Goal: Task Accomplishment & Management: Manage account settings

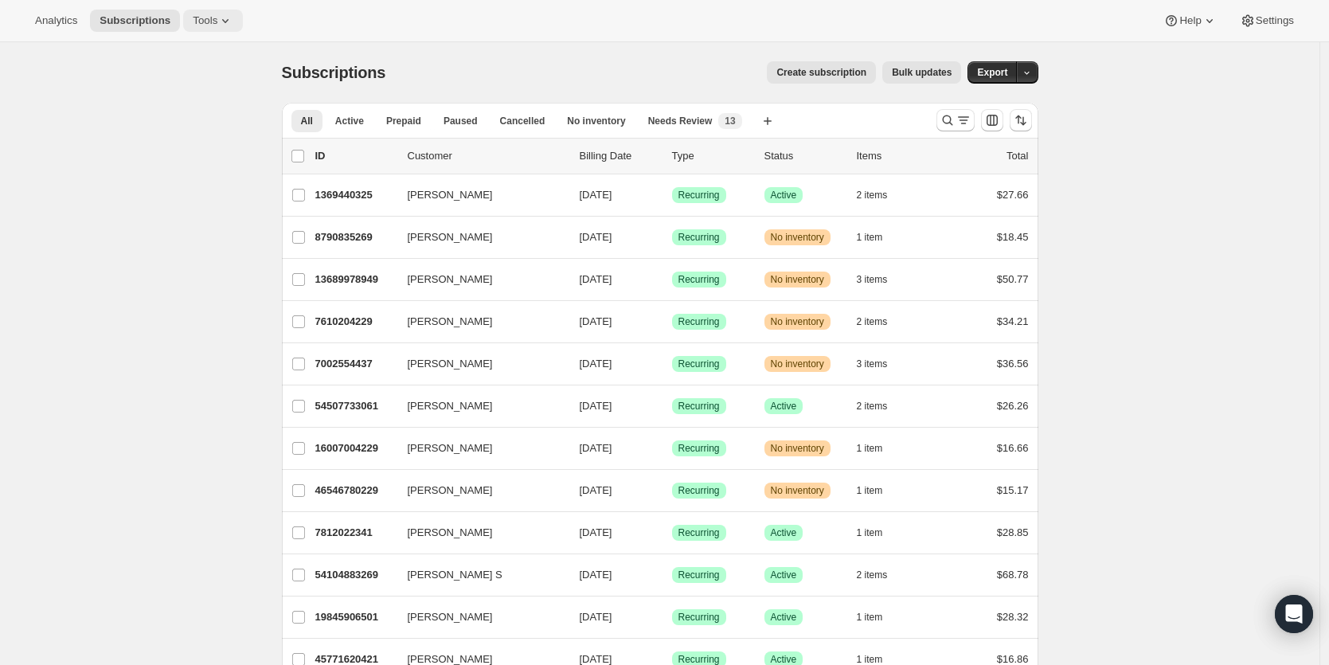
click at [215, 22] on span "Tools" at bounding box center [205, 20] width 25 height 13
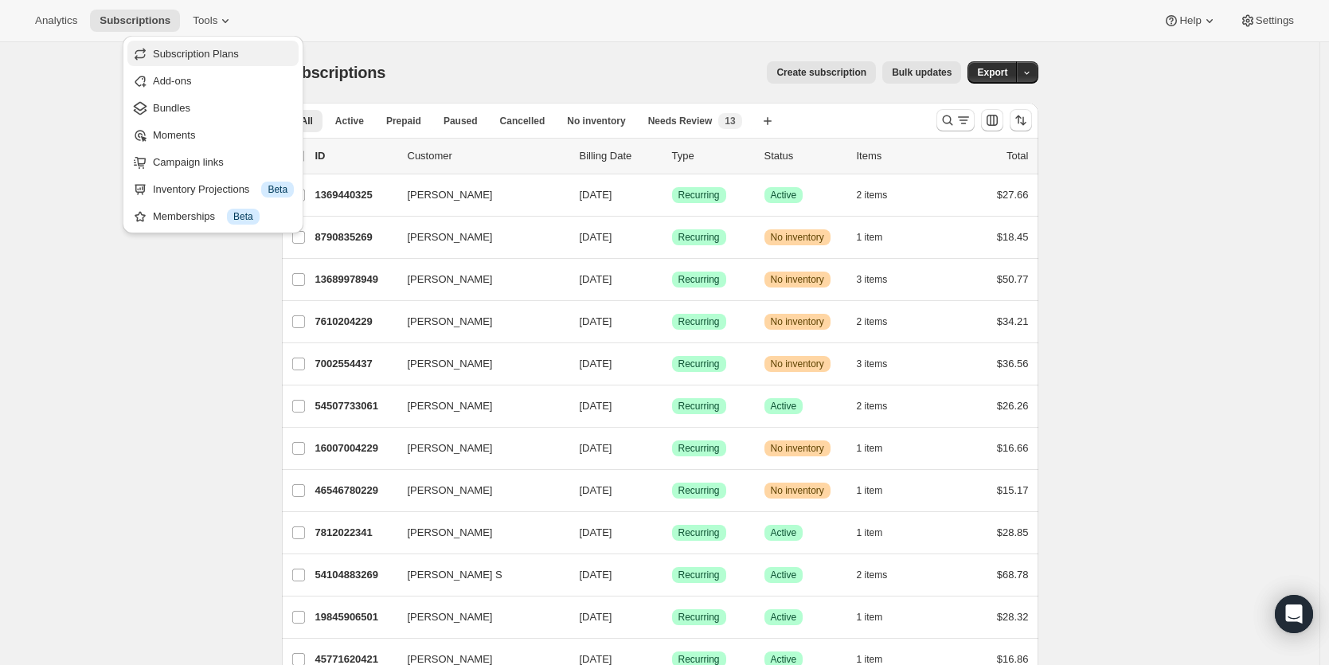
click at [216, 53] on span "Subscription Plans" at bounding box center [196, 54] width 86 height 12
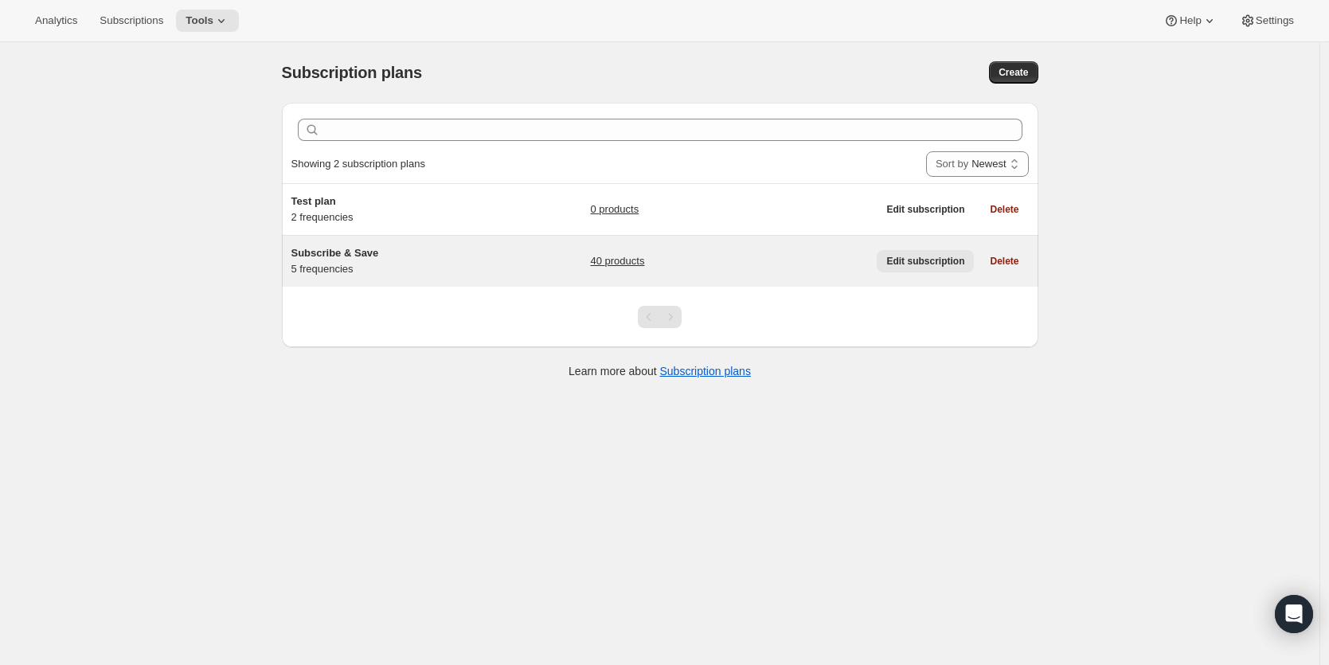
click at [929, 260] on span "Edit subscription" at bounding box center [925, 261] width 78 height 13
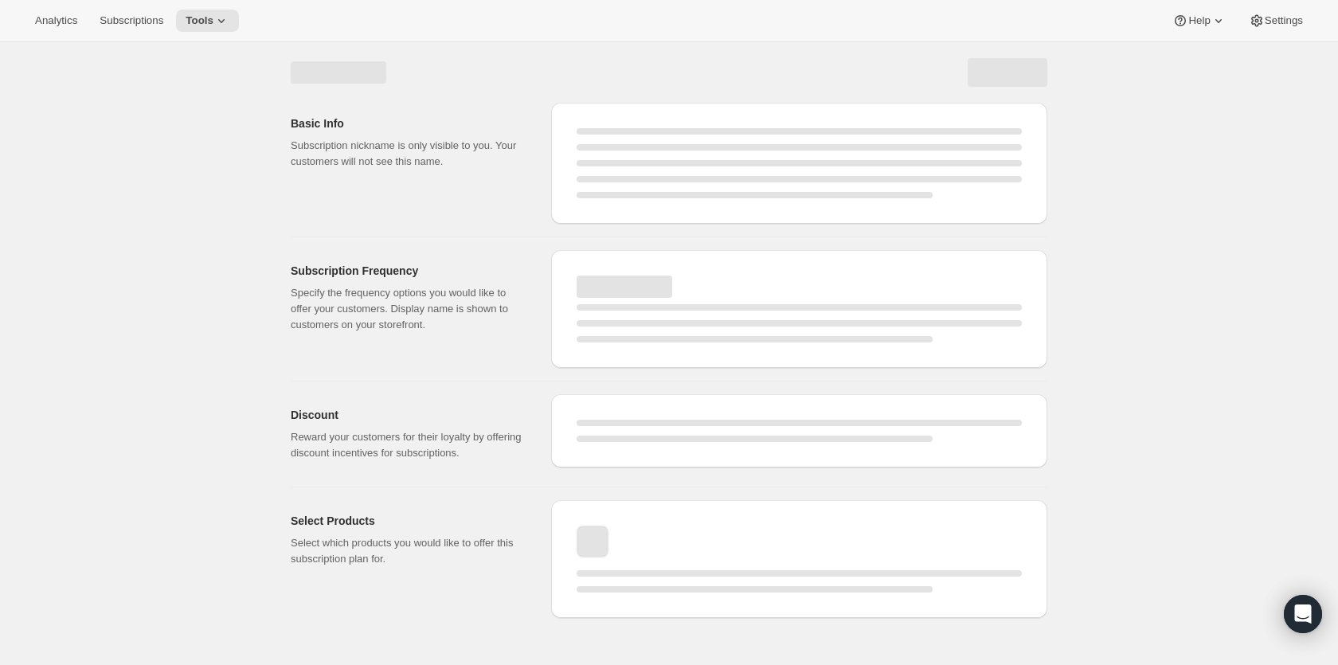
select select "WEEK"
select select "MONTH"
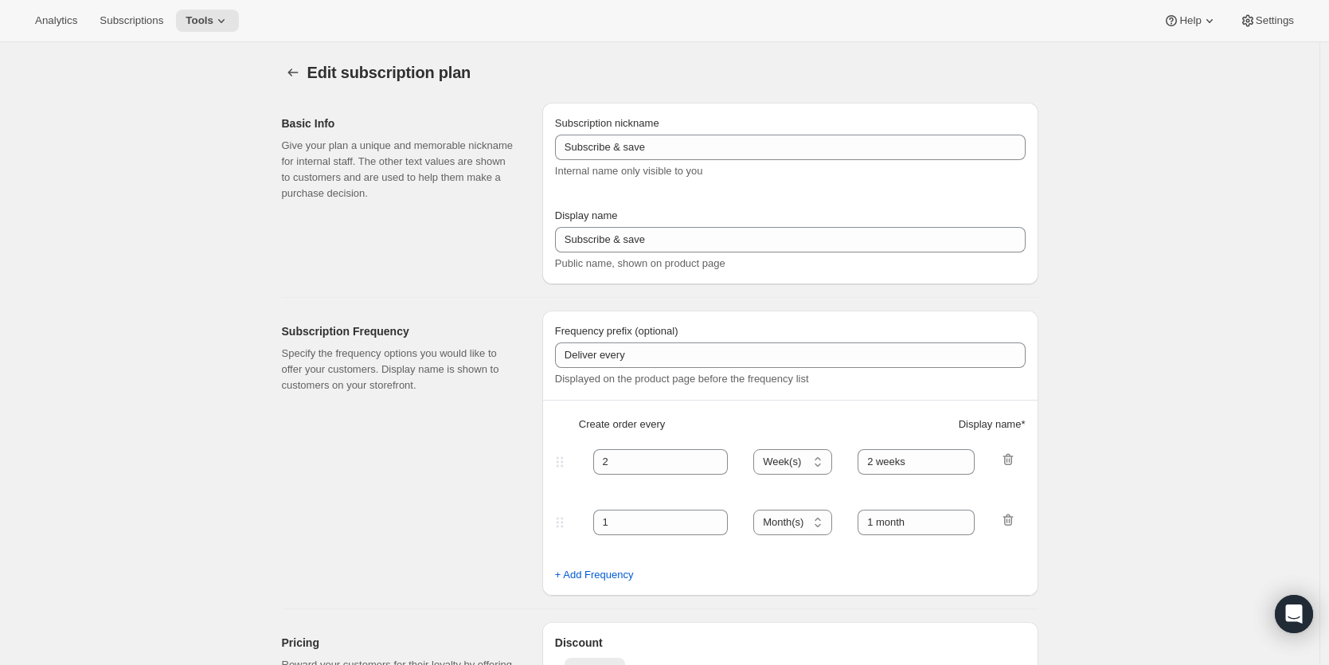
type input "Subscribe & Save"
type input "Subscribe & Save 15%"
type input "45"
select select "DAY"
type input "45 Days"
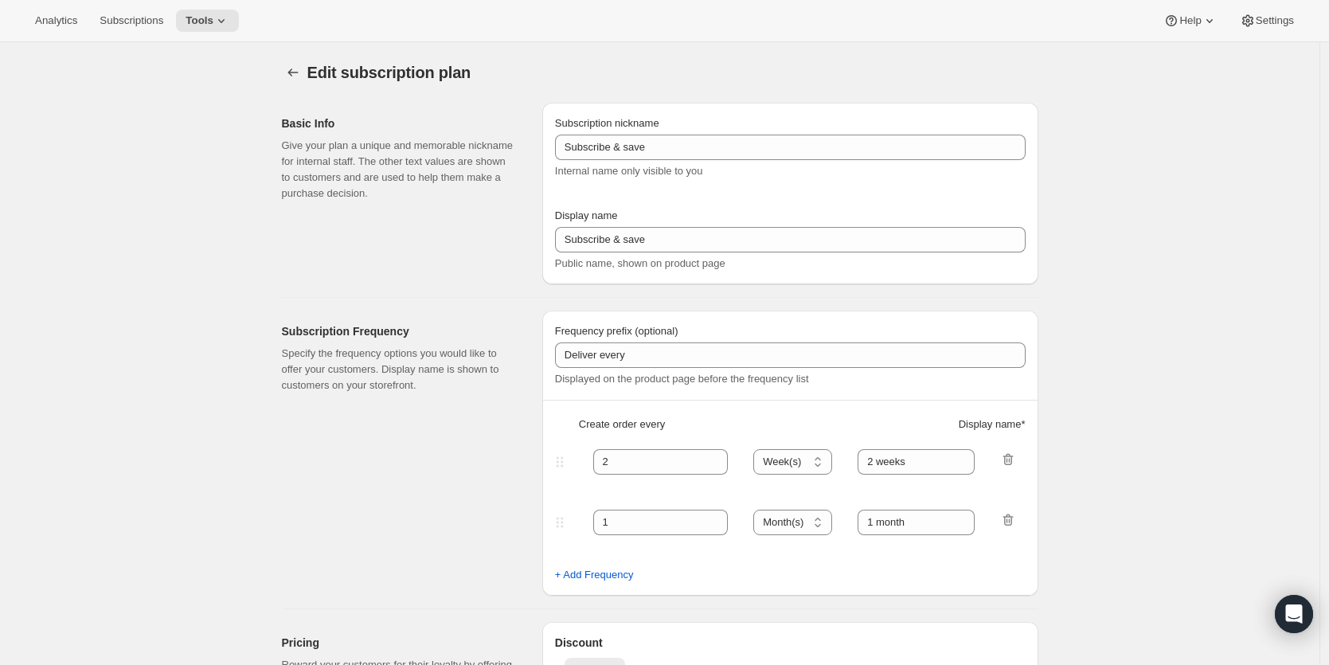
type input "60"
select select "DAY"
type input "60 Days"
type input "15"
type input "No obligation, modify or cancel anytime!"
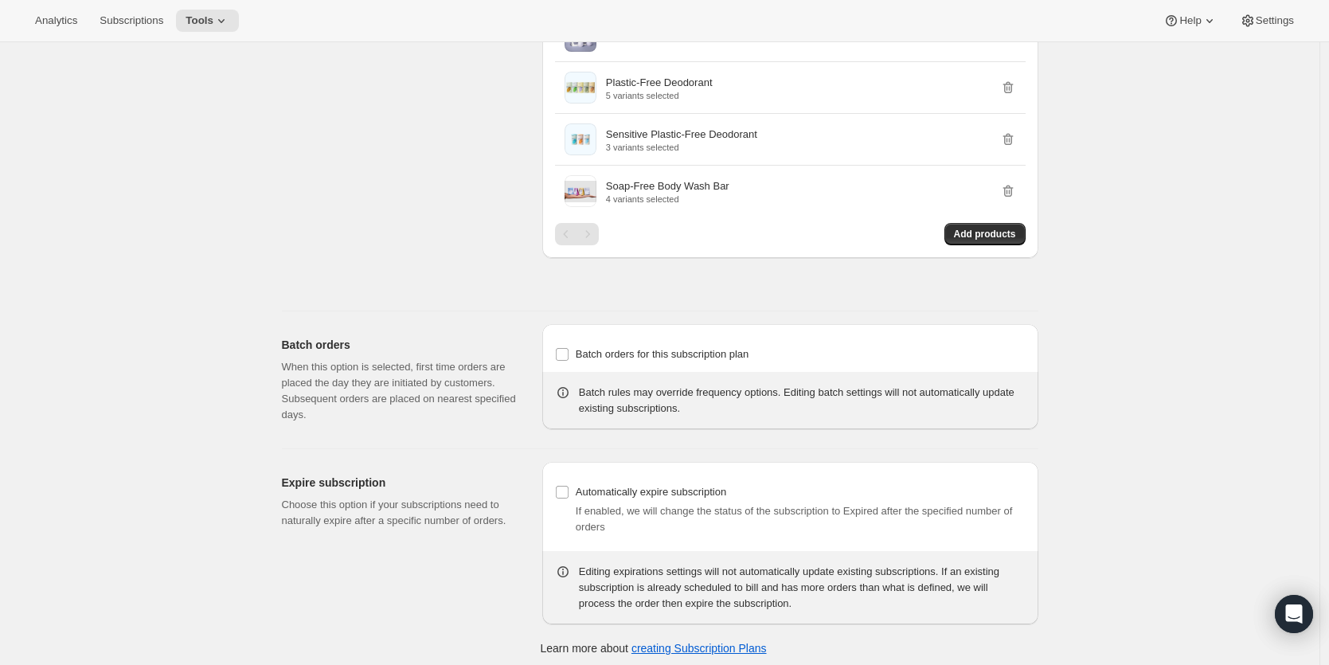
scroll to position [2687, 0]
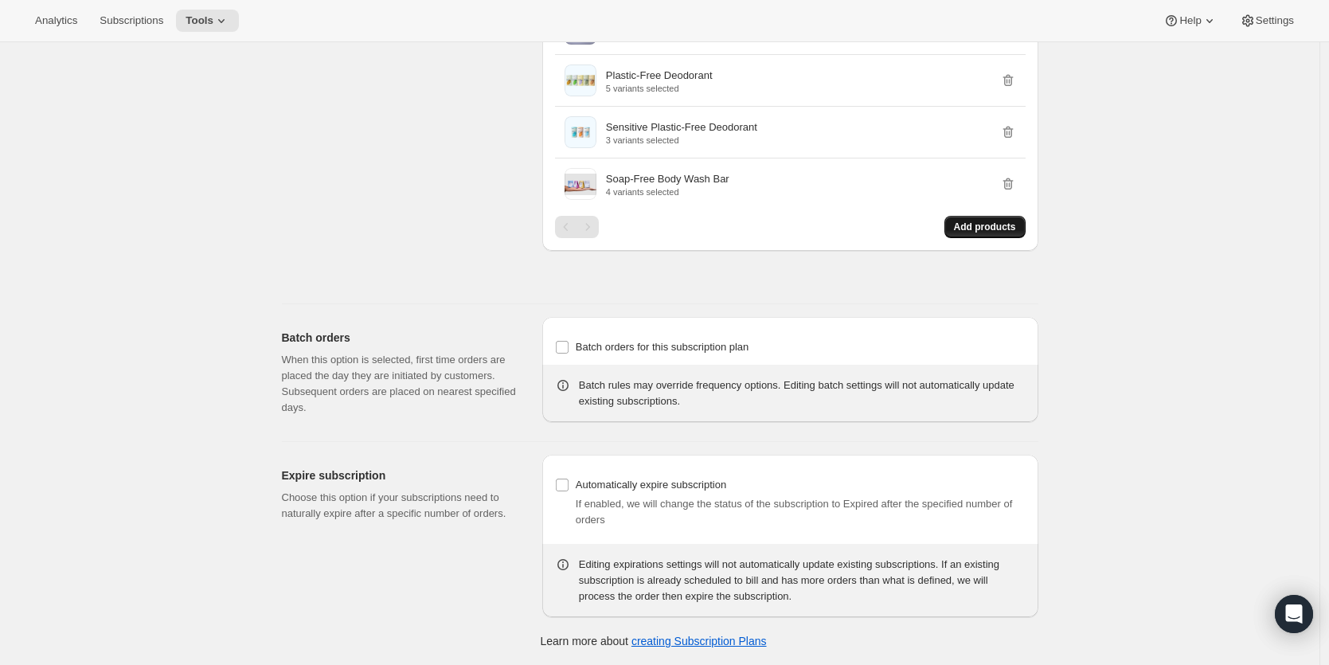
click at [992, 229] on span "Add products" at bounding box center [985, 227] width 62 height 13
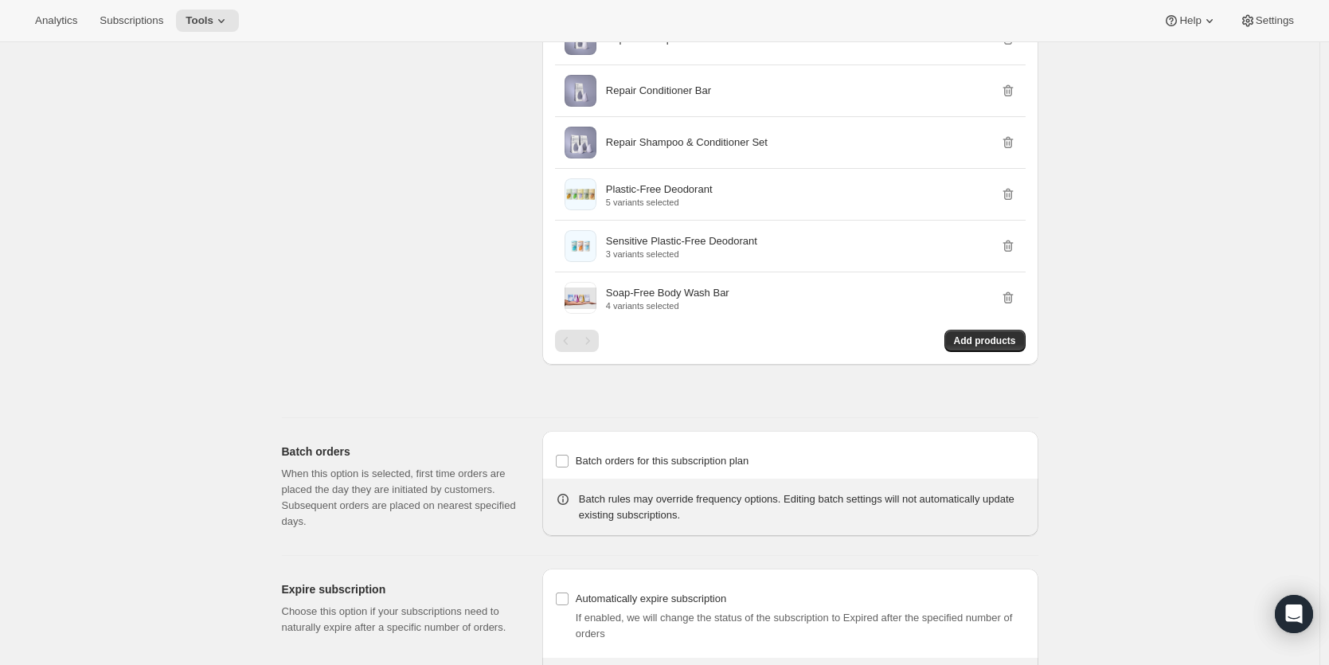
scroll to position [2580, 0]
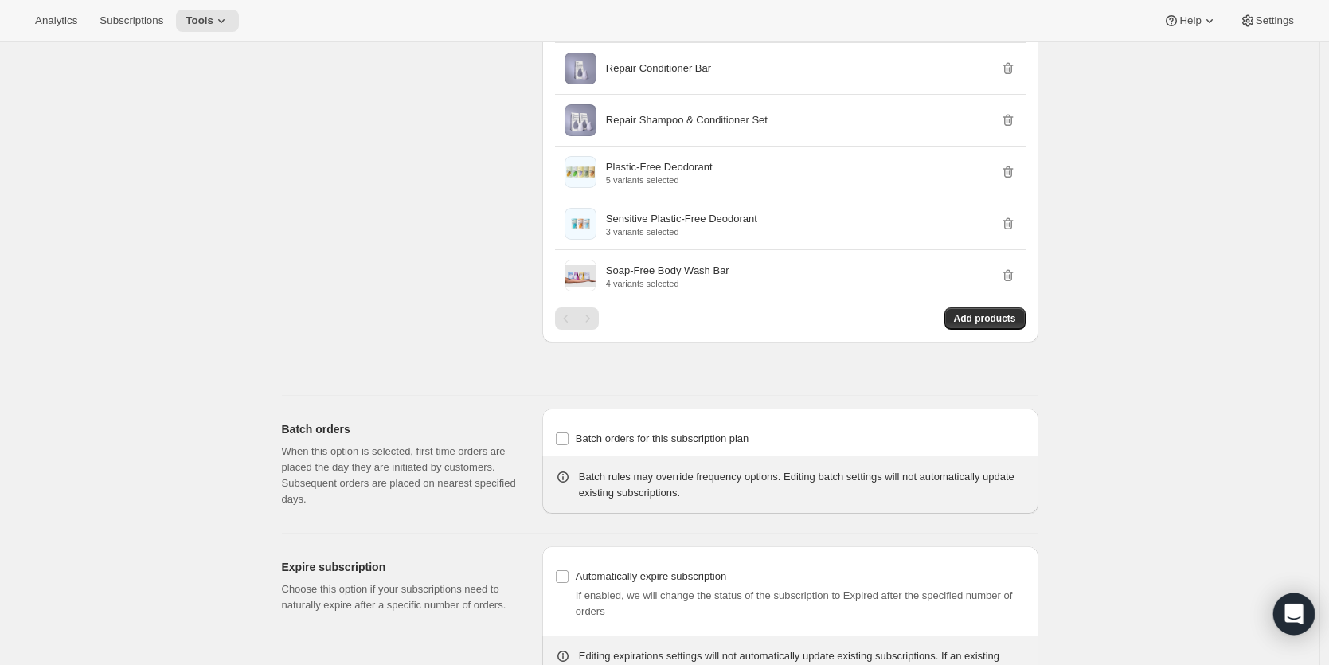
click at [1296, 613] on icon "Open Intercom Messenger" at bounding box center [1294, 614] width 18 height 21
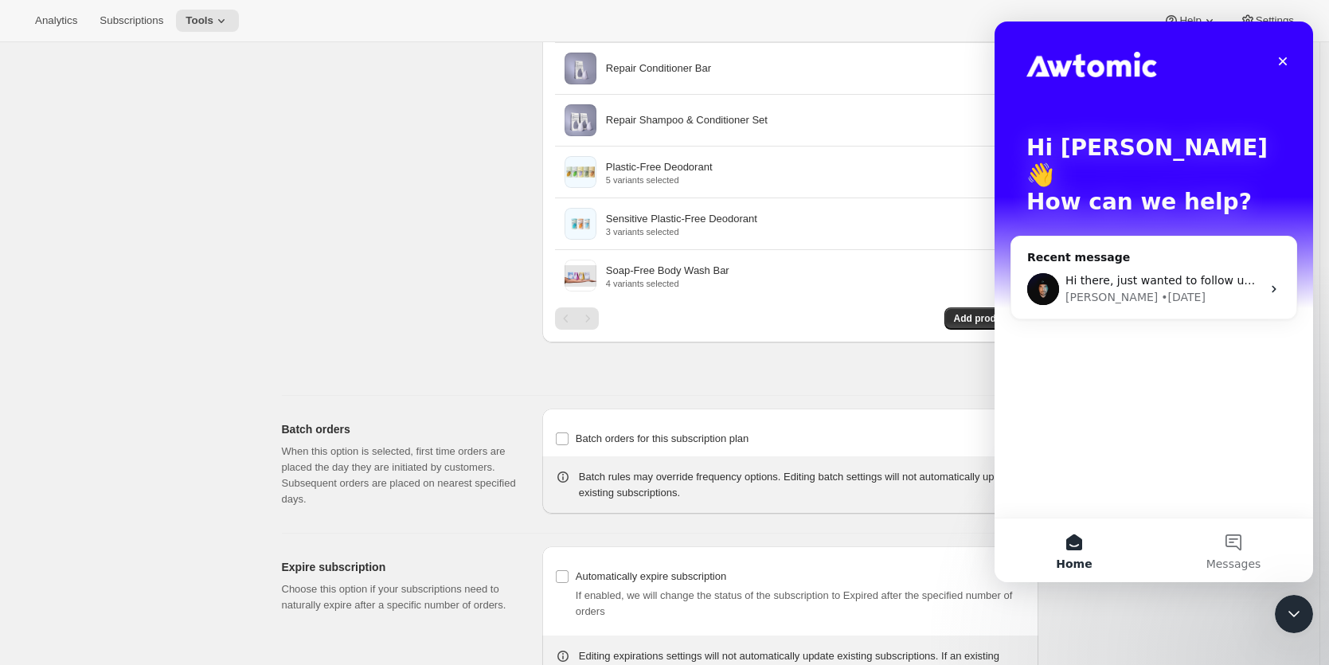
scroll to position [0, 0]
click at [1102, 272] on div "Hi there, just wanted to follow up that I haven't been able to have the team lo…" at bounding box center [1164, 280] width 196 height 17
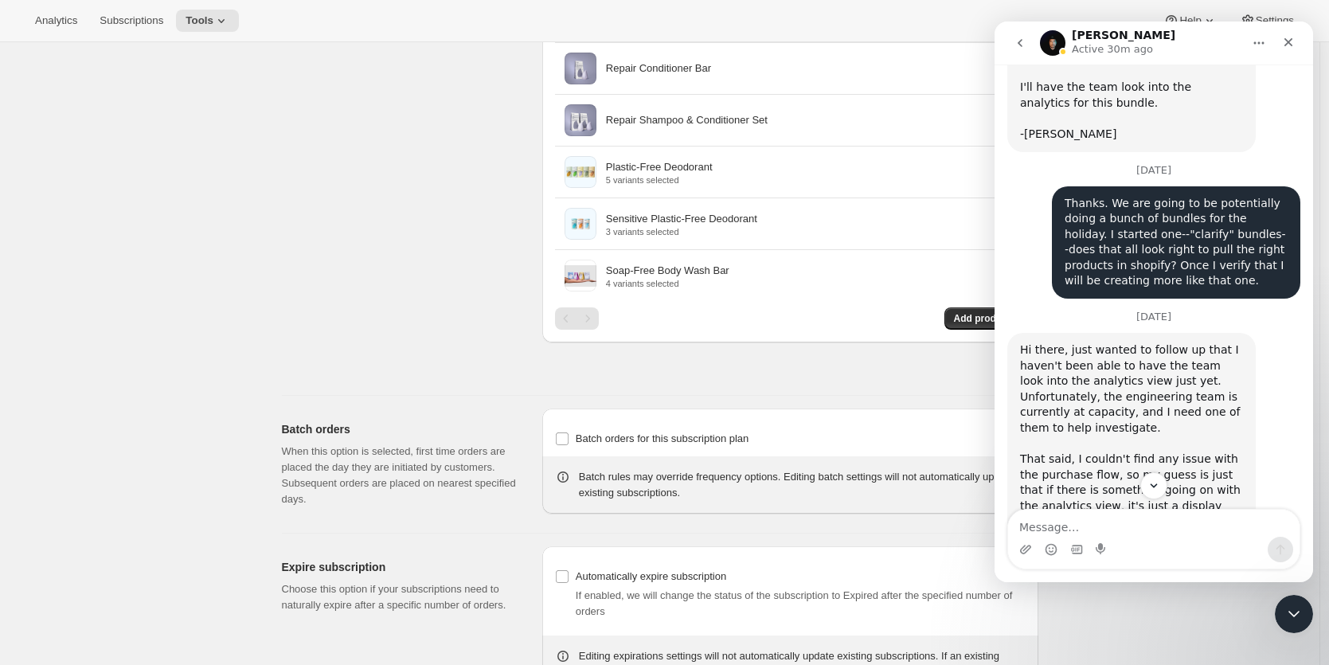
scroll to position [372, 0]
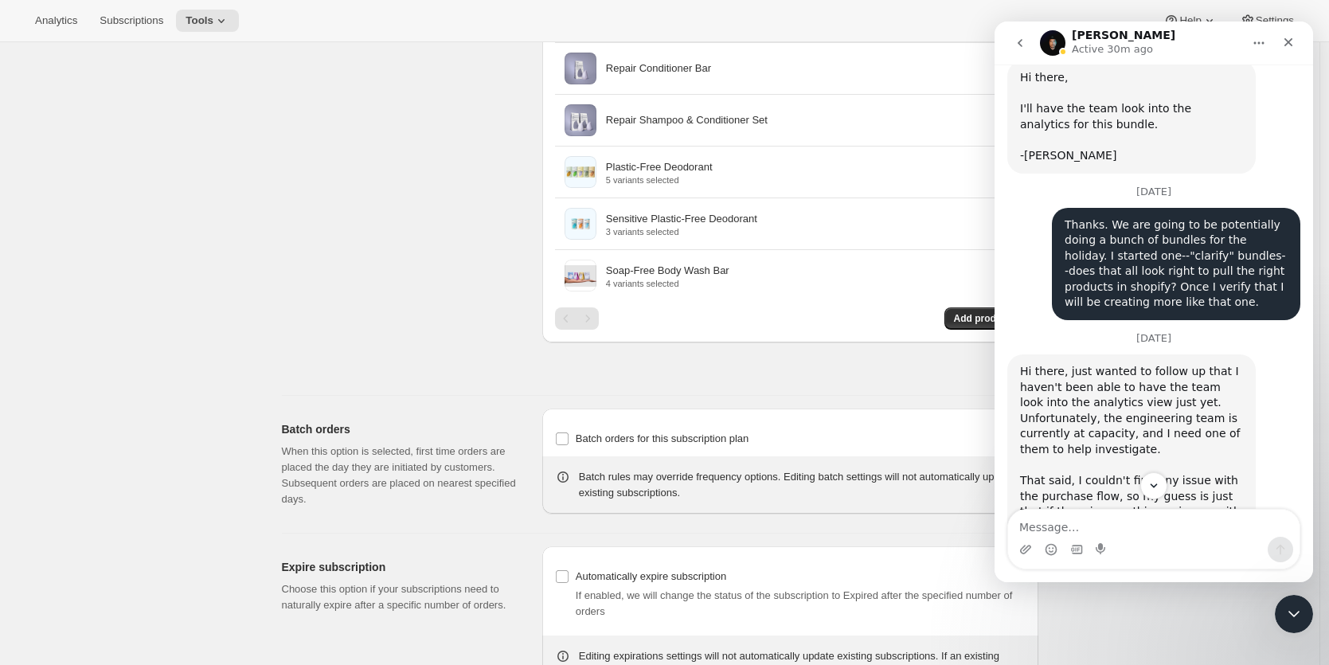
click at [1180, 276] on div "Thanks. We are going to be potentially doing a bunch of bundles for the holiday…" at bounding box center [1176, 264] width 223 height 94
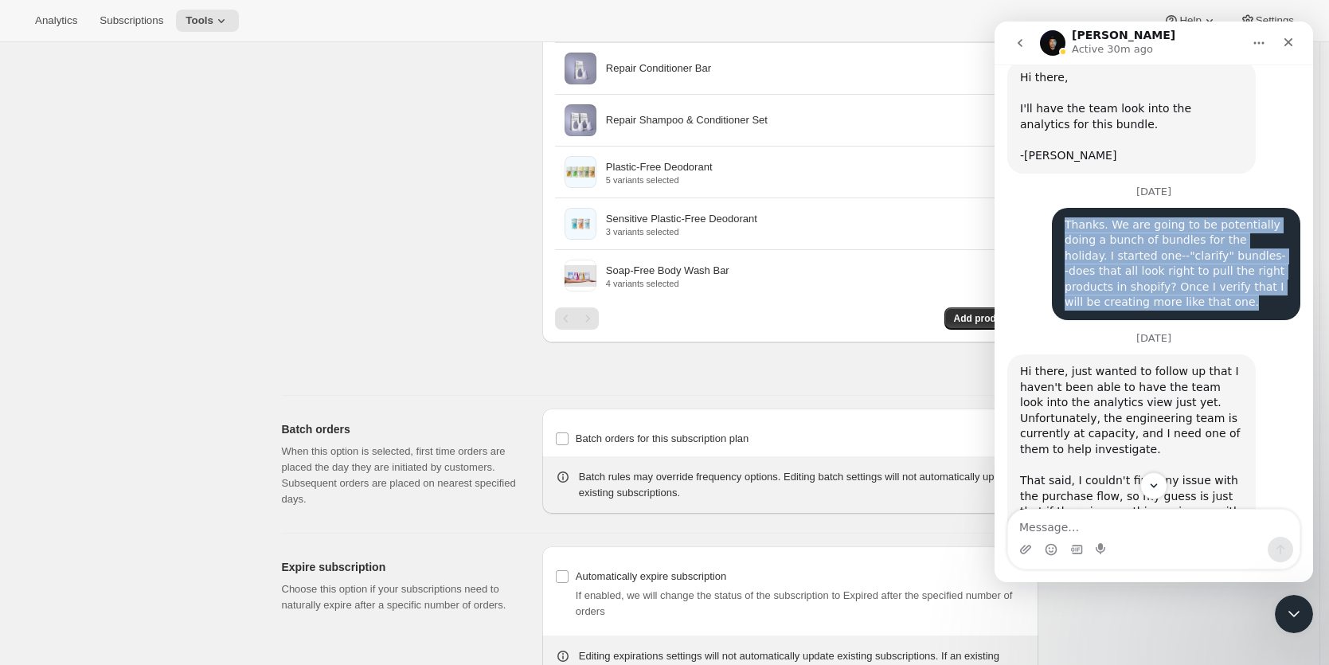
drag, startPoint x: 1167, startPoint y: 272, endPoint x: 1054, endPoint y: 197, distance: 135.0
click at [1054, 208] on div "Thanks. We are going to be potentially doing a bunch of bundles for the holiday…" at bounding box center [1176, 264] width 248 height 113
copy div "Thanks. We are going to be potentially doing a bunch of bundles for the holiday…"
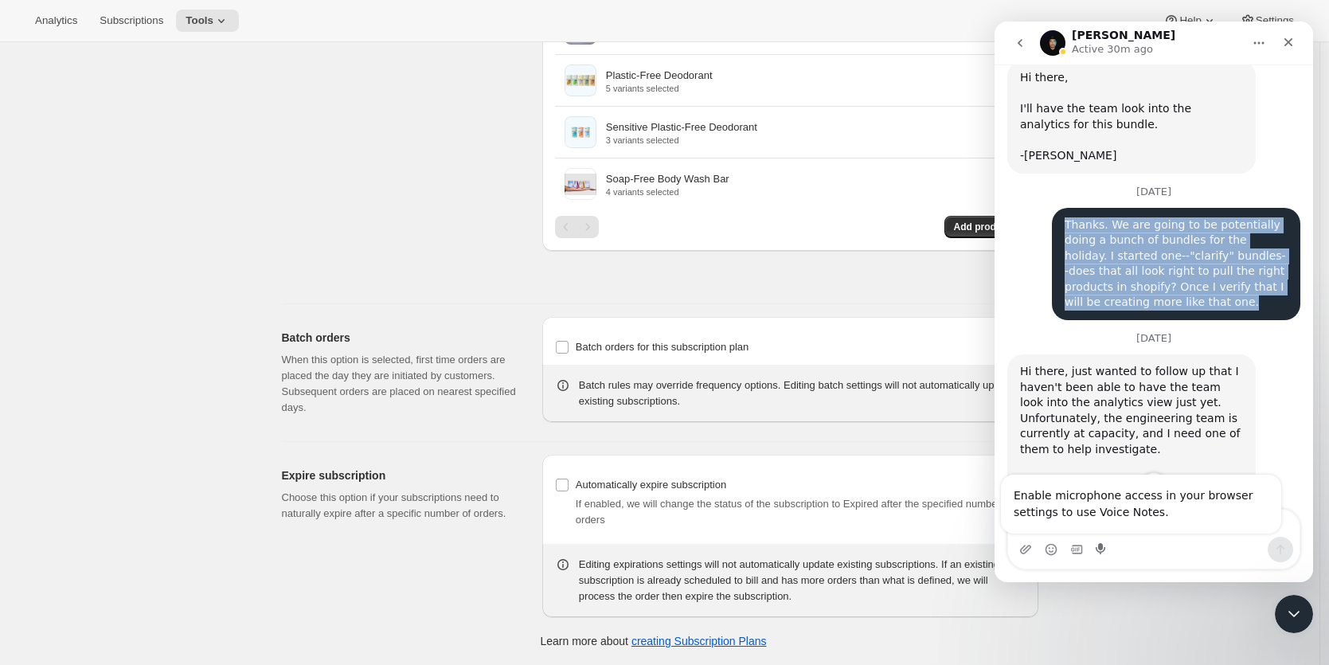
scroll to position [2687, 0]
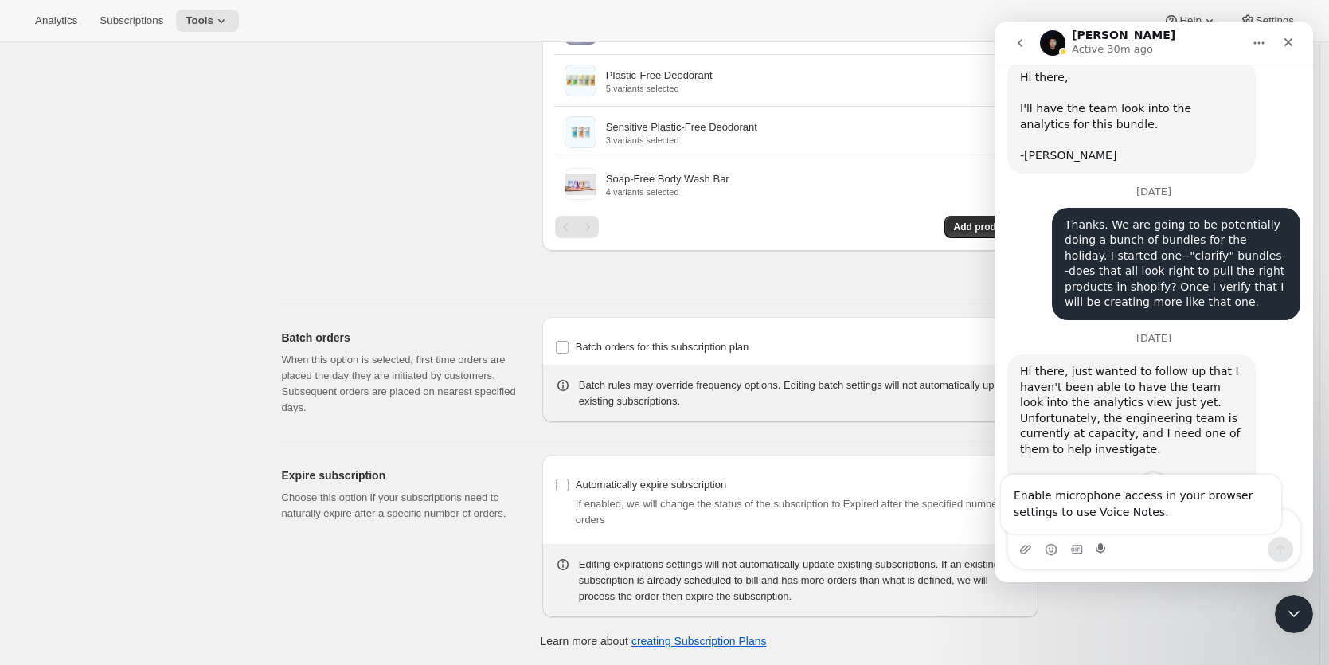
click at [1265, 428] on div "Hi there, just wanted to follow up that I haven't been able to have the team lo…" at bounding box center [1153, 537] width 293 height 366
click at [1286, 423] on div "Hi there, just wanted to follow up that I haven't been able to have the team lo…" at bounding box center [1153, 537] width 293 height 366
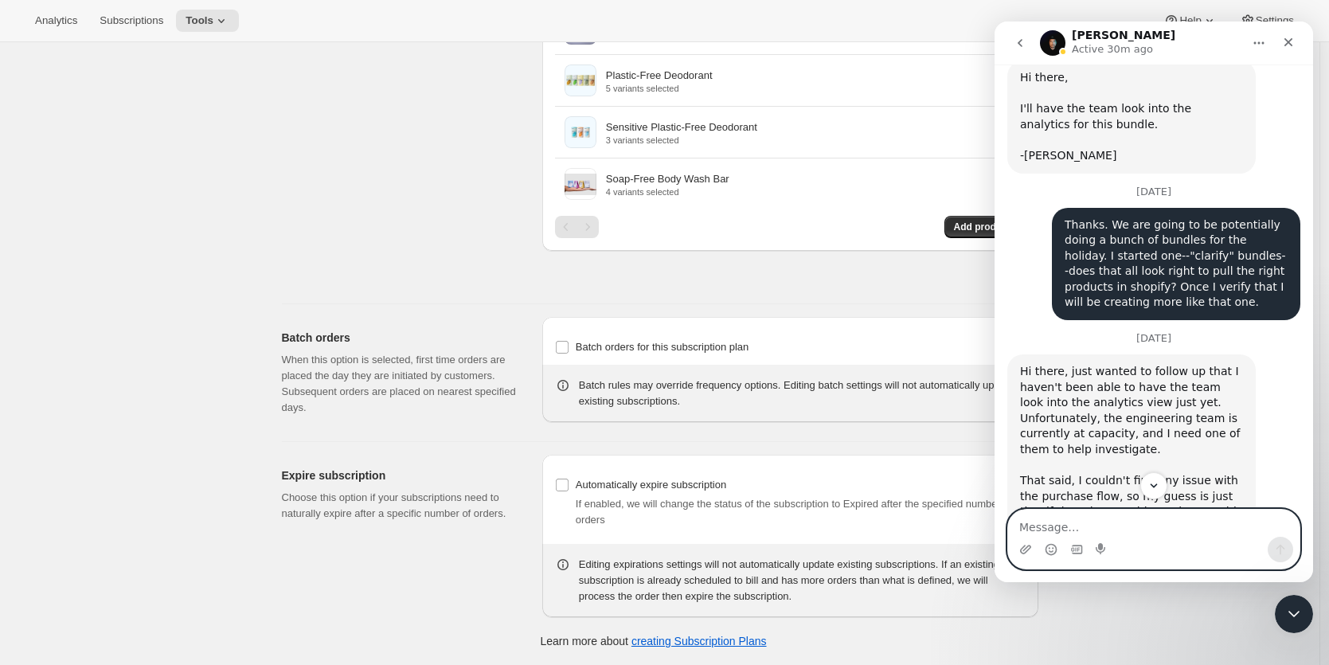
click at [1036, 522] on textarea "Message…" at bounding box center [1153, 523] width 291 height 27
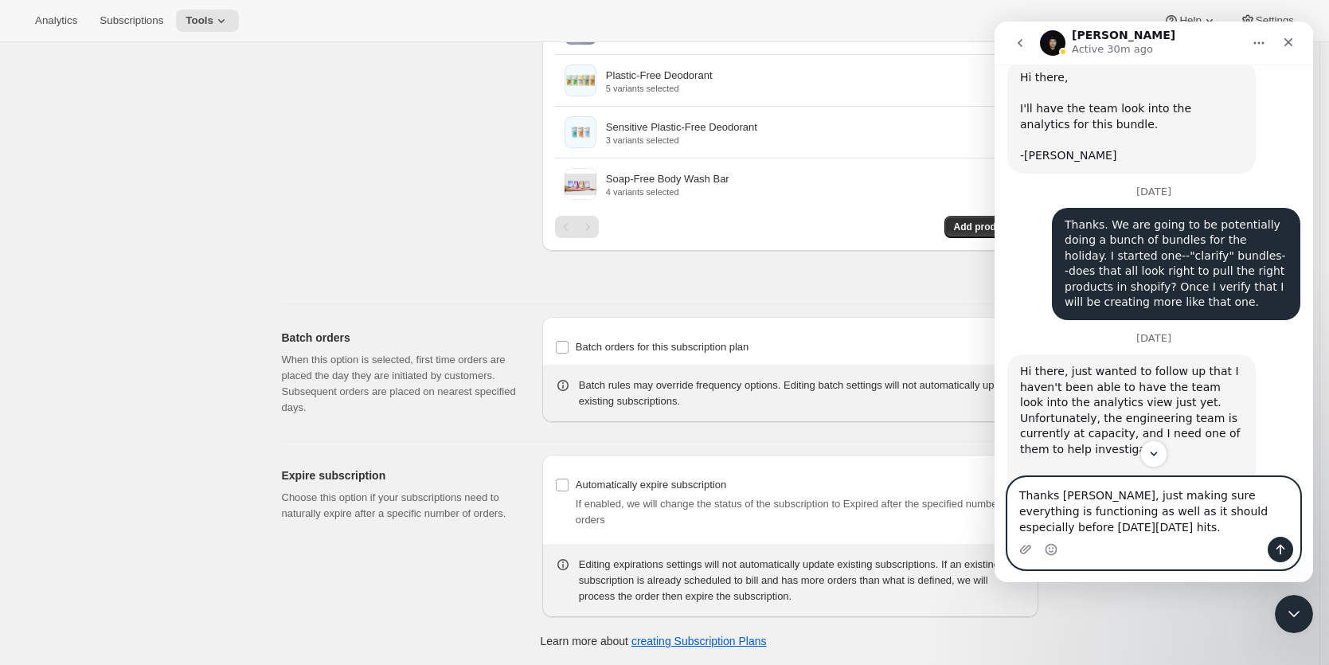
click at [1129, 526] on textarea "Thanks Adrain, just making sure everything is functioning as well as it should …" at bounding box center [1153, 507] width 291 height 59
paste textarea "Thanks. We are going to be potentially doing a bunch of bundles for the holiday…"
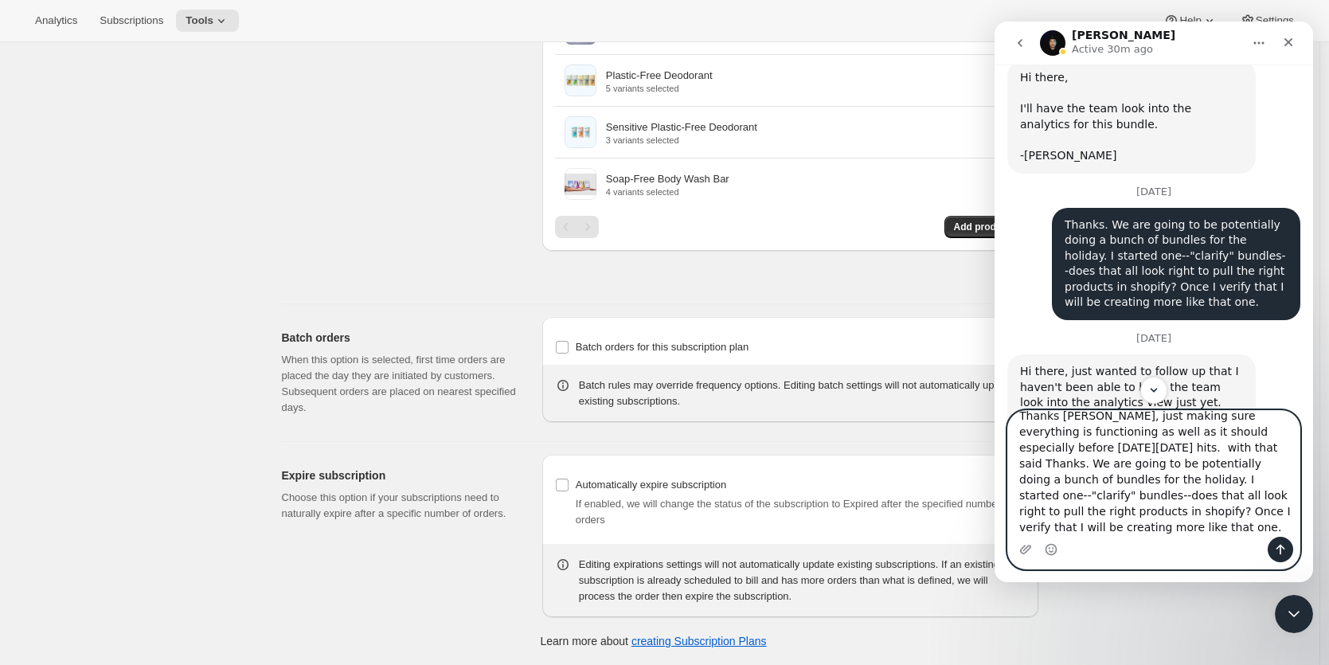
scroll to position [16, 0]
drag, startPoint x: 1096, startPoint y: 478, endPoint x: 1182, endPoint y: 452, distance: 89.9
click at [1182, 452] on textarea "Thanks Adrain, just making sure everything is functioning as well as it should …" at bounding box center [1153, 474] width 291 height 126
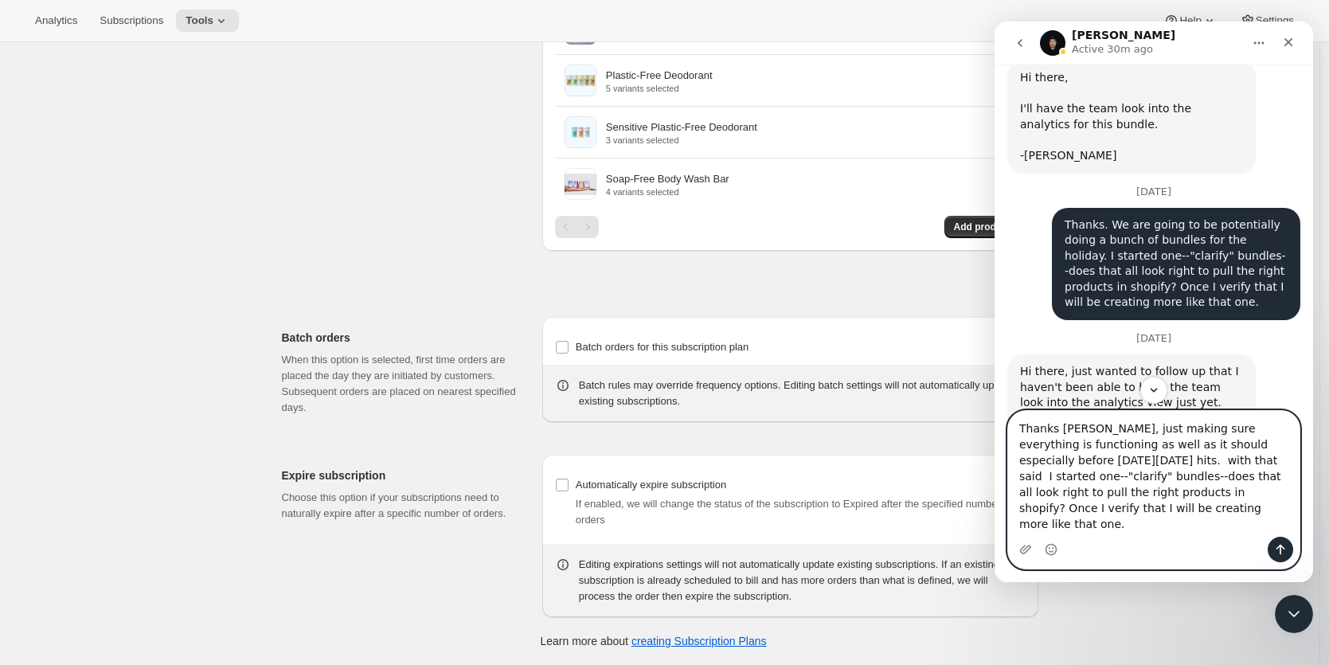
scroll to position [0, 0]
drag, startPoint x: 1111, startPoint y: 495, endPoint x: 1036, endPoint y: 496, distance: 74.9
click at [1036, 496] on textarea "Thanks Adrain, just making sure everything is functioning as well as it should …" at bounding box center [1153, 475] width 291 height 123
click at [1202, 526] on textarea "Thanks Adrain, just making sure everything is functioning as well as it should …" at bounding box center [1153, 475] width 291 height 123
type textarea "Thanks Adrain, just making sure everything is functioning as well as it should …"
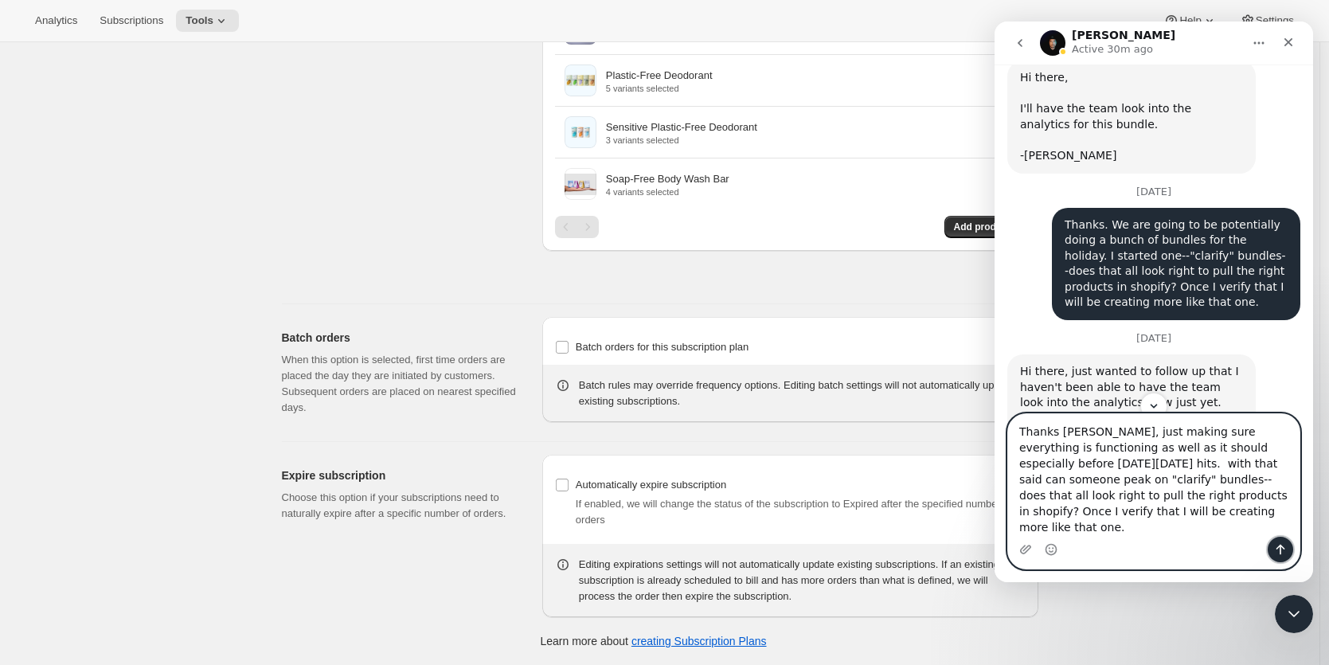
click at [1284, 548] on icon "Send a message…" at bounding box center [1281, 550] width 9 height 10
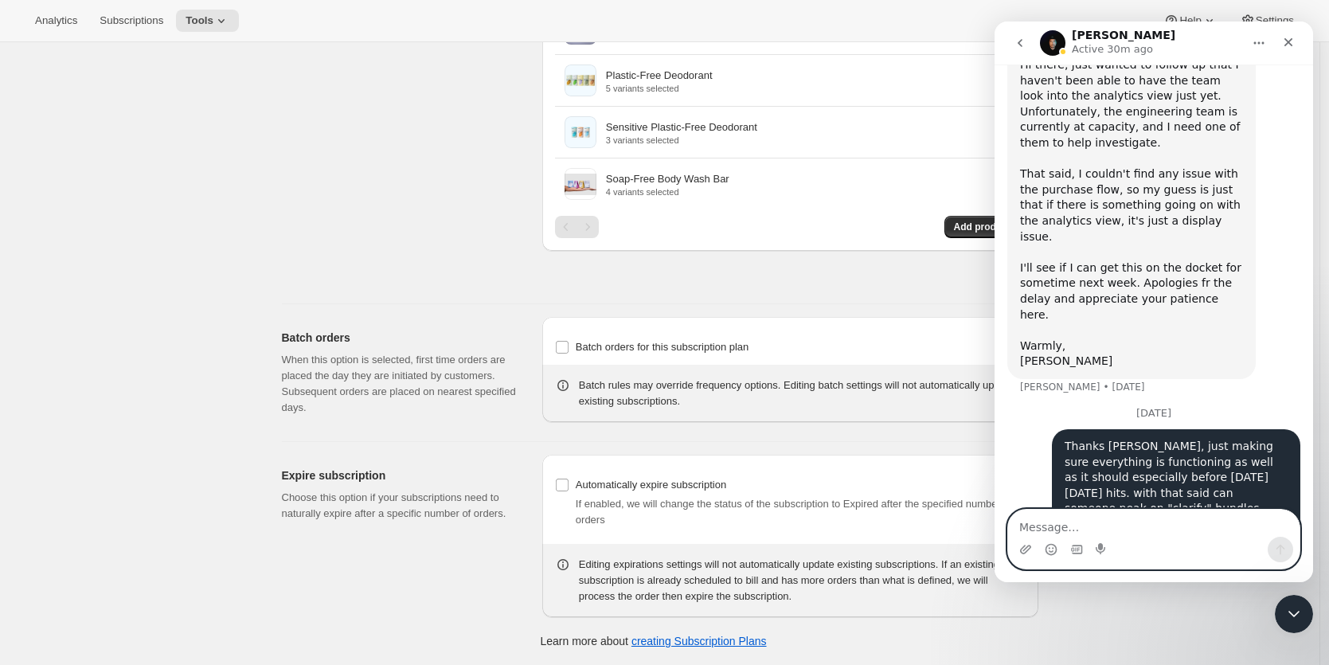
scroll to position [682, 0]
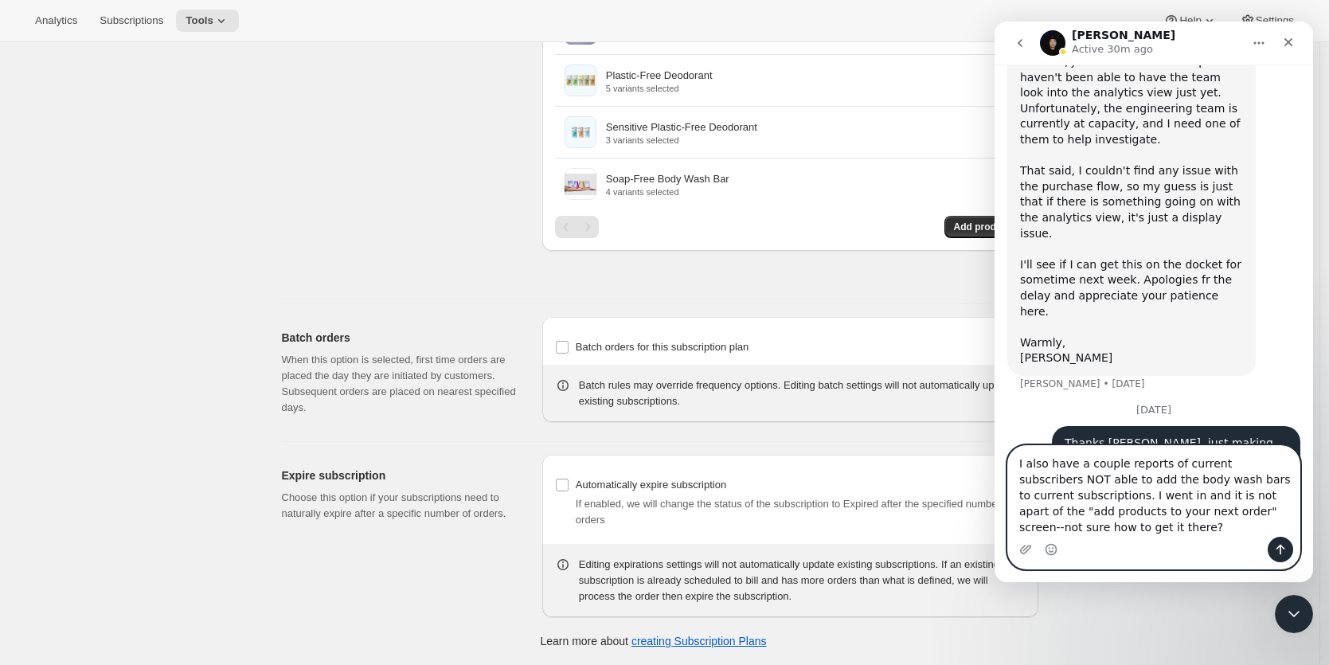
type textarea "I also have a couple reports of current subscribers NOT able to add the body wa…"
click at [1275, 547] on icon "Send a message…" at bounding box center [1280, 549] width 13 height 13
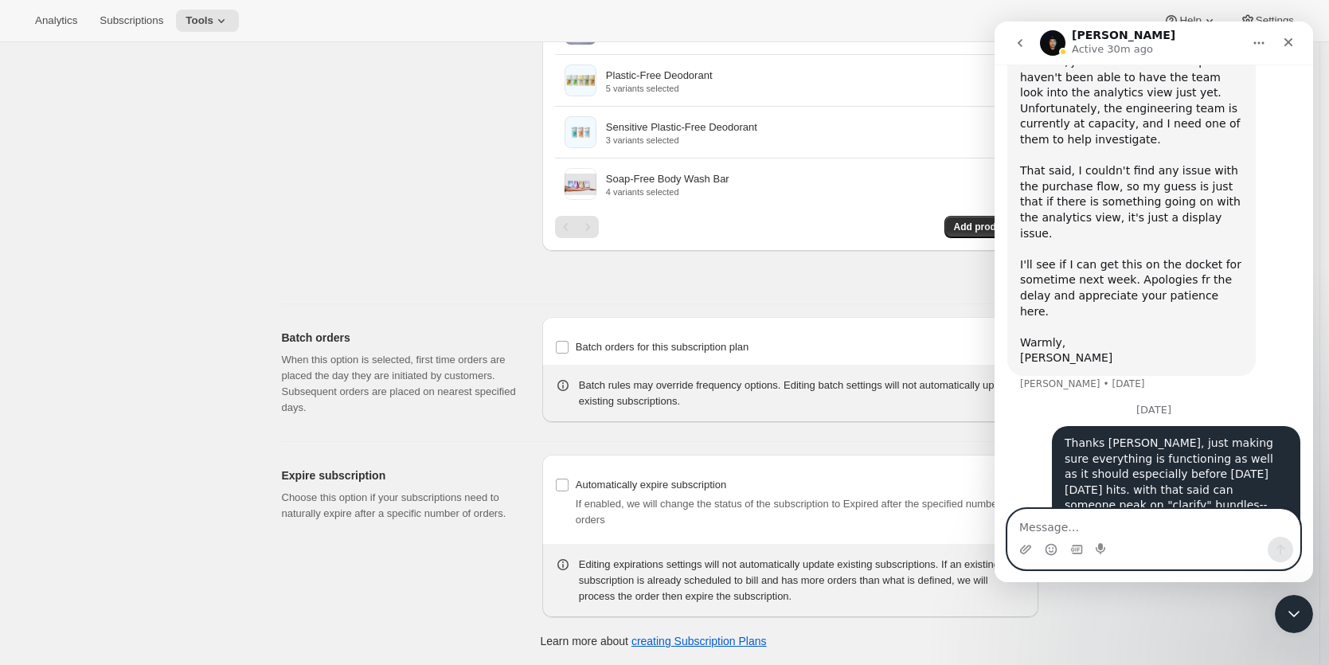
scroll to position [796, 0]
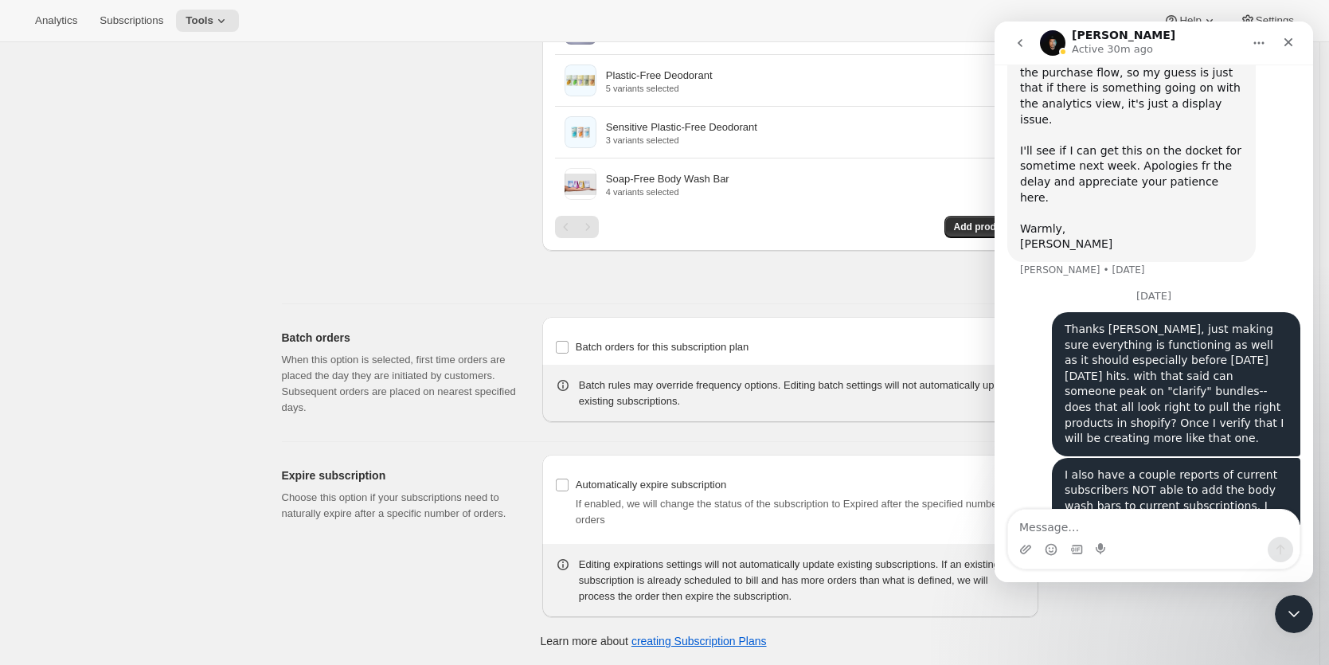
click at [1293, 37] on icon "Close" at bounding box center [1288, 42] width 13 height 13
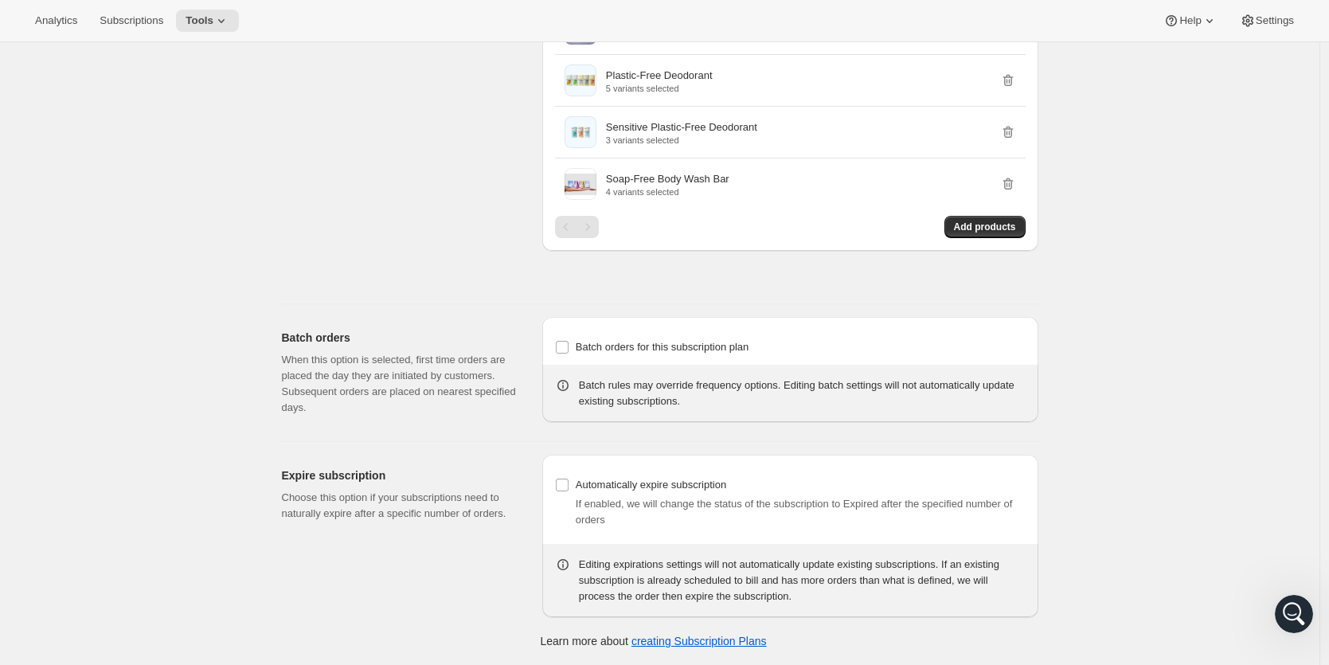
scroll to position [675, 0]
click at [1293, 611] on icon "Open Intercom Messenger" at bounding box center [1291, 611] width 11 height 13
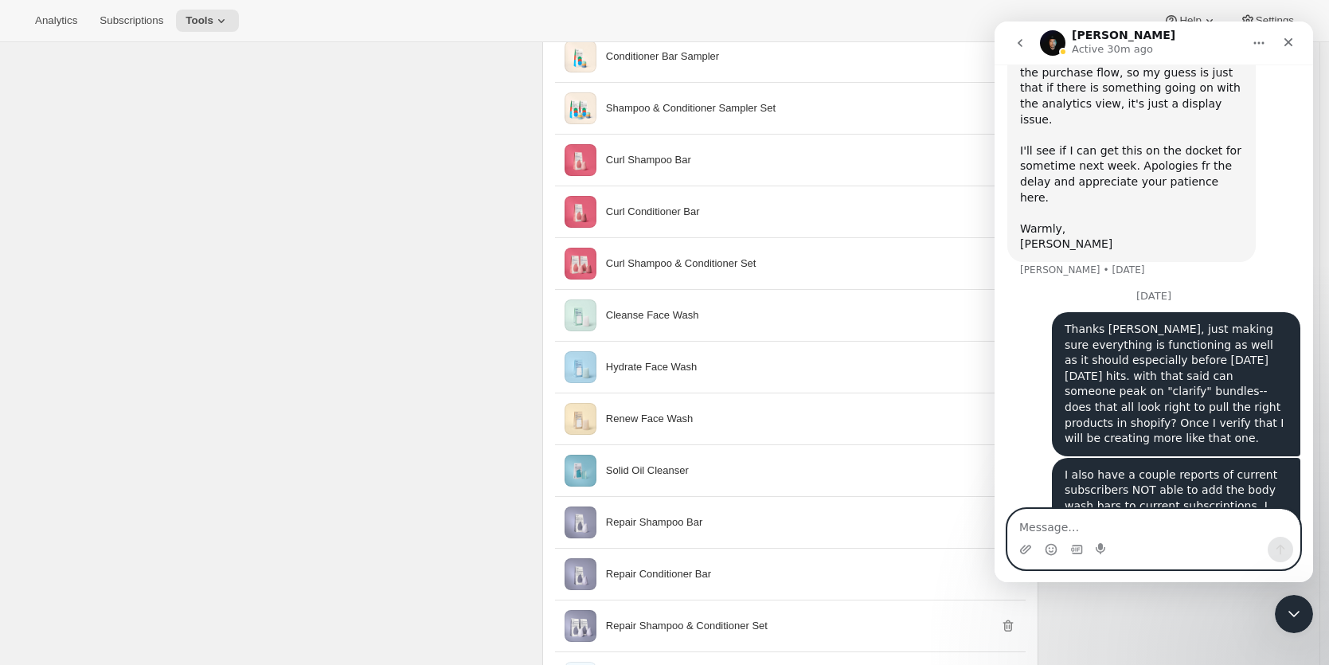
scroll to position [1861, 0]
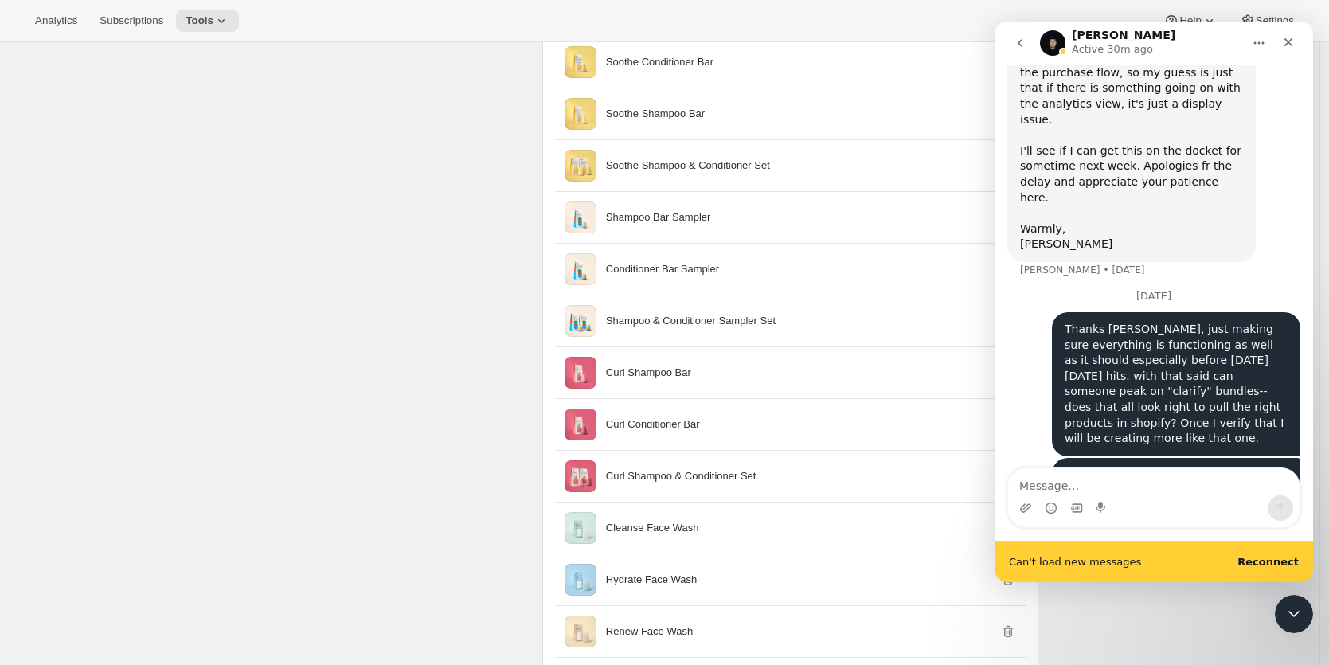
click at [1266, 564] on b "Reconnect" at bounding box center [1268, 562] width 61 height 12
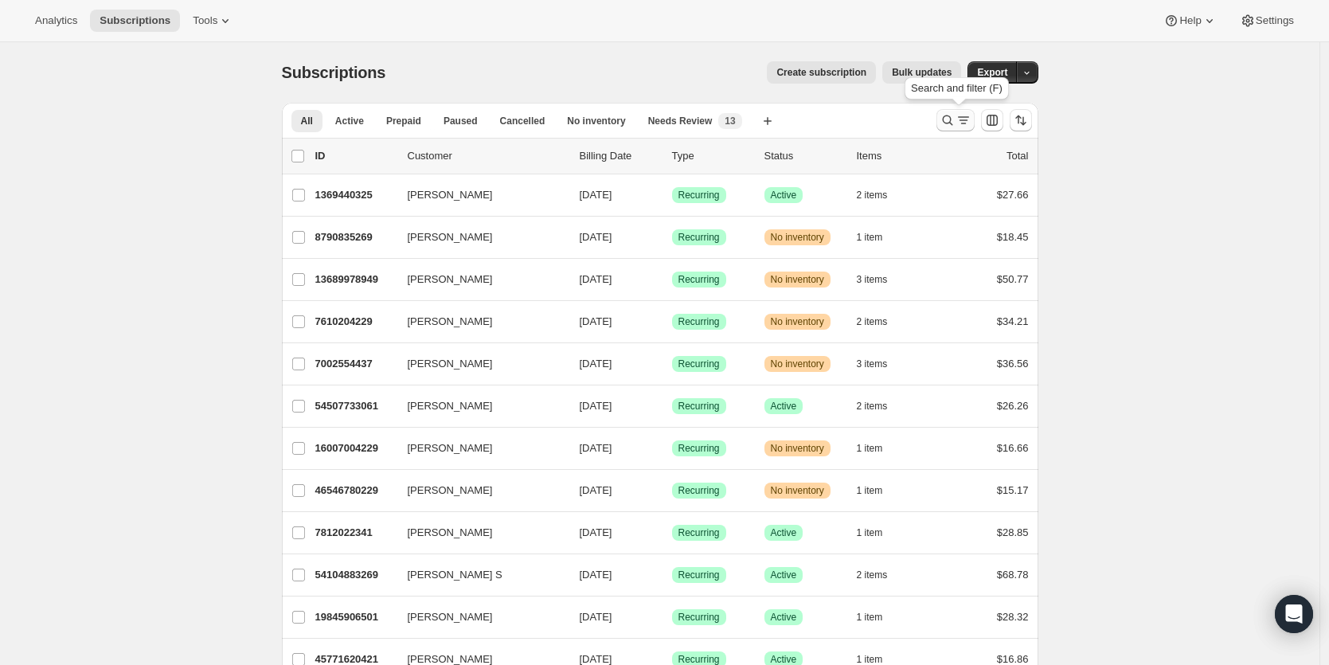
click at [949, 123] on icon "Search and filter results" at bounding box center [947, 120] width 10 height 10
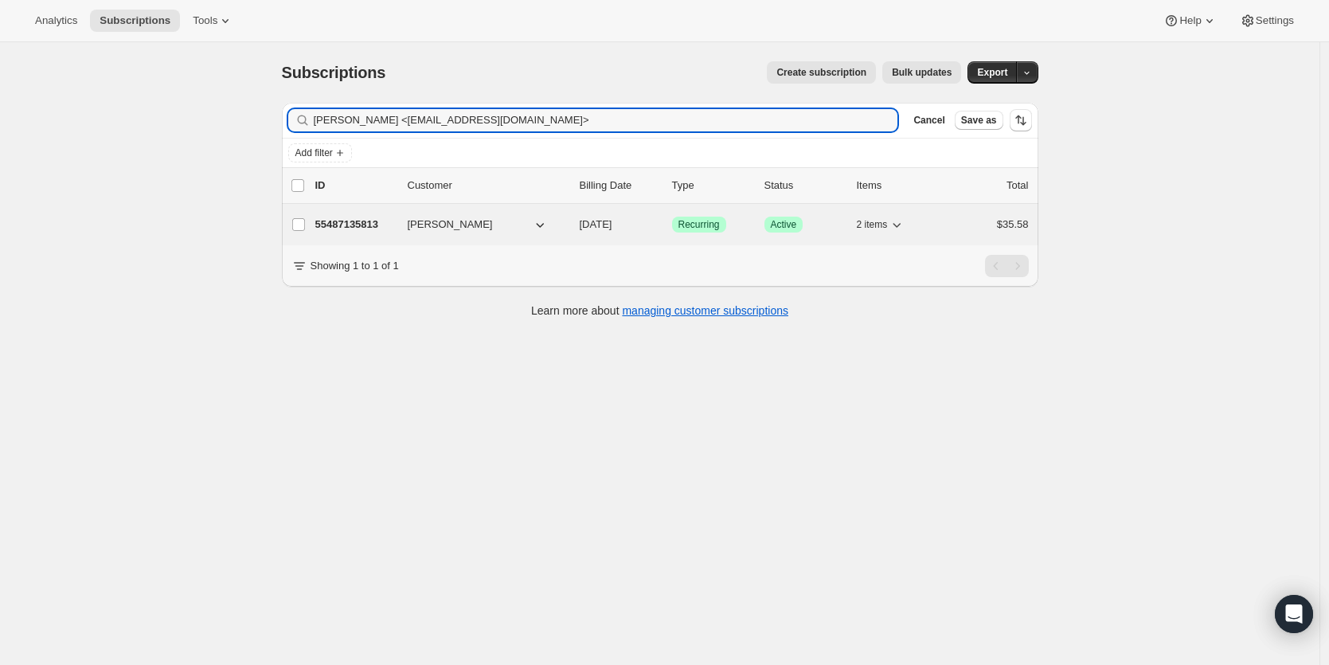
type input "[PERSON_NAME] <[EMAIL_ADDRESS][DOMAIN_NAME]>"
click at [471, 227] on span "[PERSON_NAME]" at bounding box center [450, 225] width 85 height 16
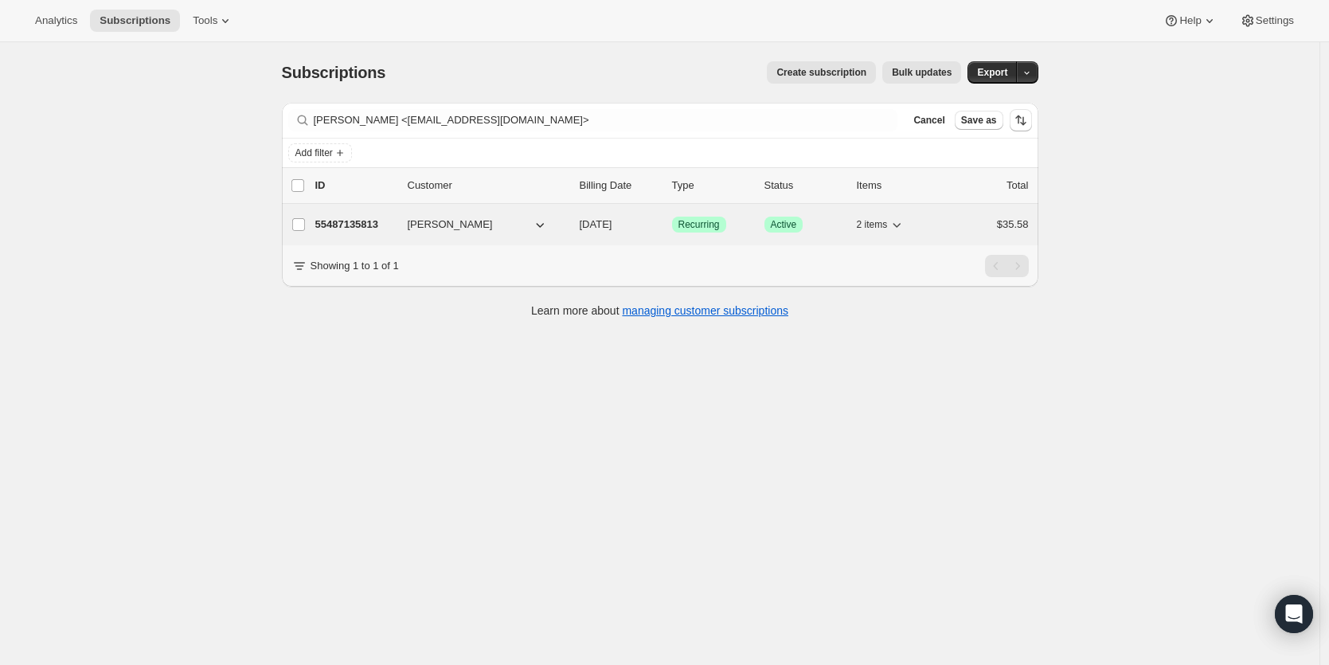
click at [371, 225] on p "55487135813" at bounding box center [355, 225] width 80 height 16
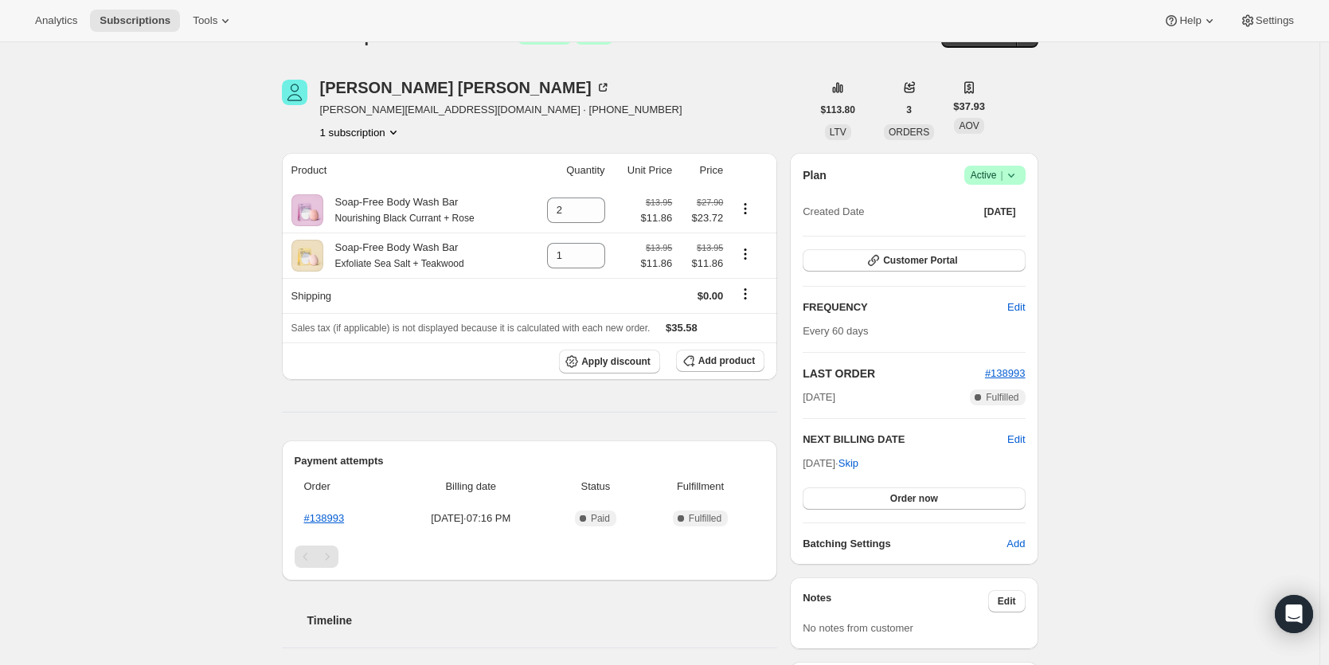
scroll to position [35, 0]
click at [367, 135] on button "1 subscription" at bounding box center [360, 133] width 81 height 16
click at [659, 126] on div "[PERSON_NAME] [PERSON_NAME][EMAIL_ADDRESS][DOMAIN_NAME] · [PHONE_NUMBER] 1 subs…" at bounding box center [547, 110] width 530 height 61
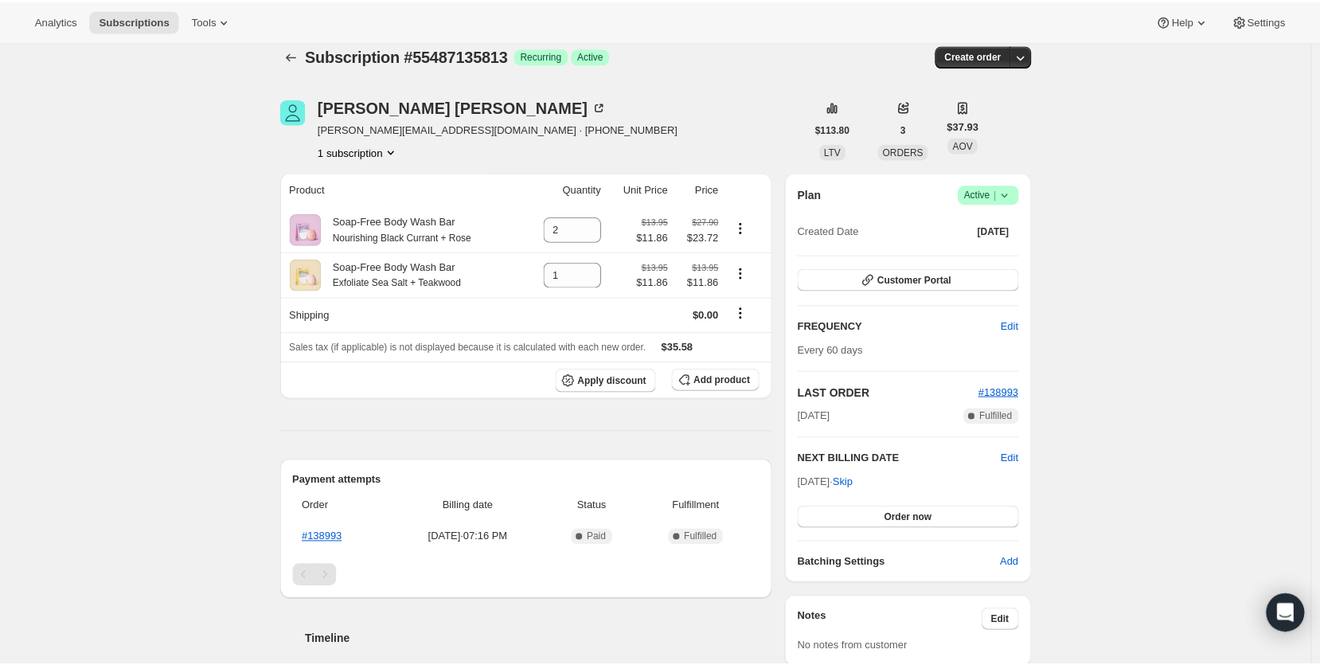
scroll to position [0, 0]
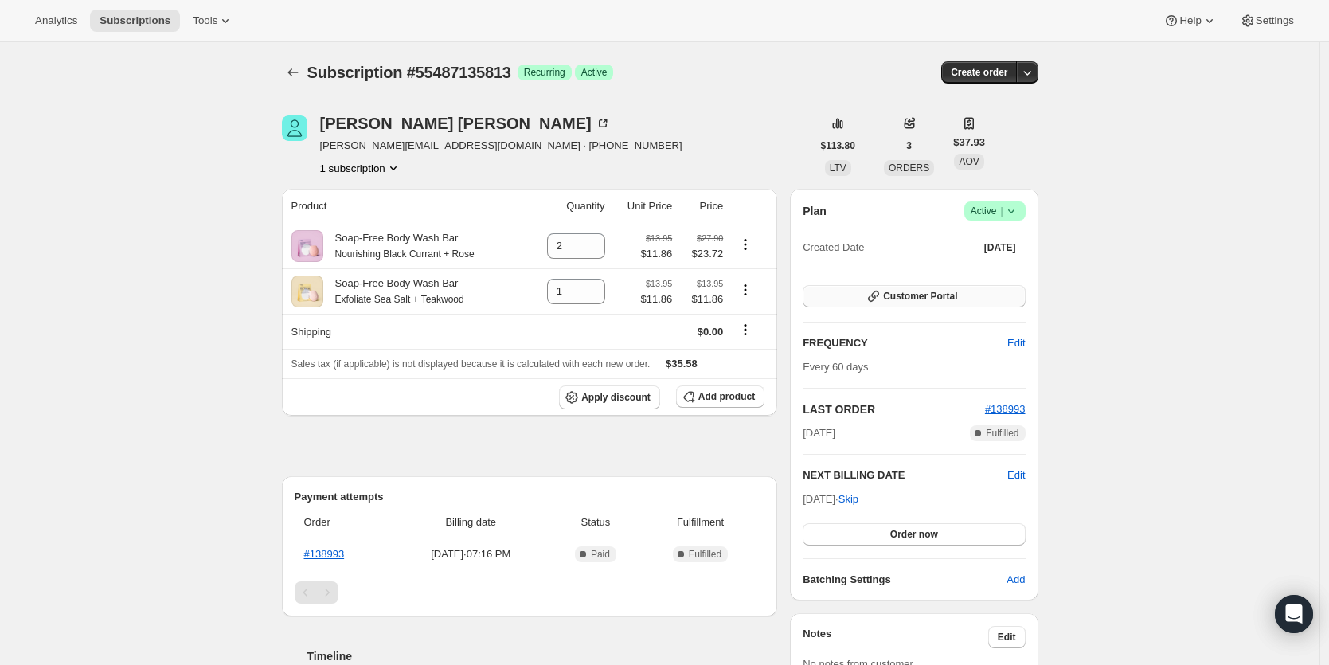
click at [899, 293] on span "Customer Portal" at bounding box center [920, 296] width 74 height 13
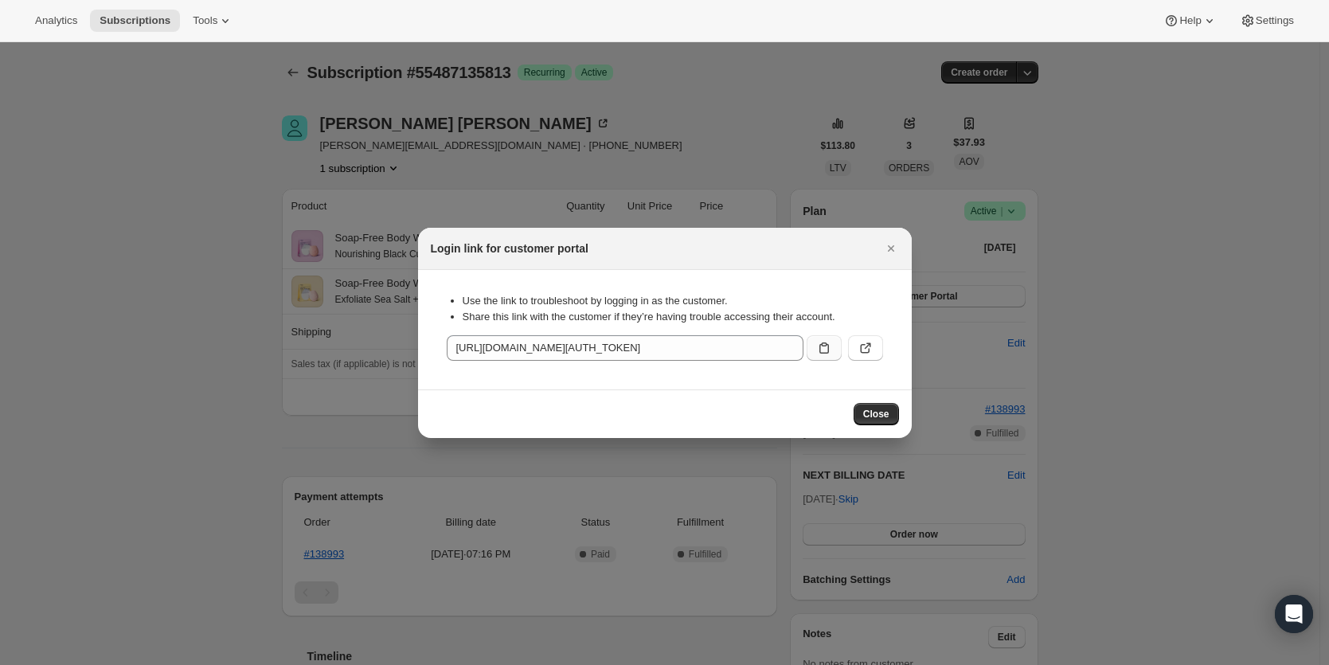
click at [822, 344] on icon ":rce:" at bounding box center [825, 347] width 10 height 11
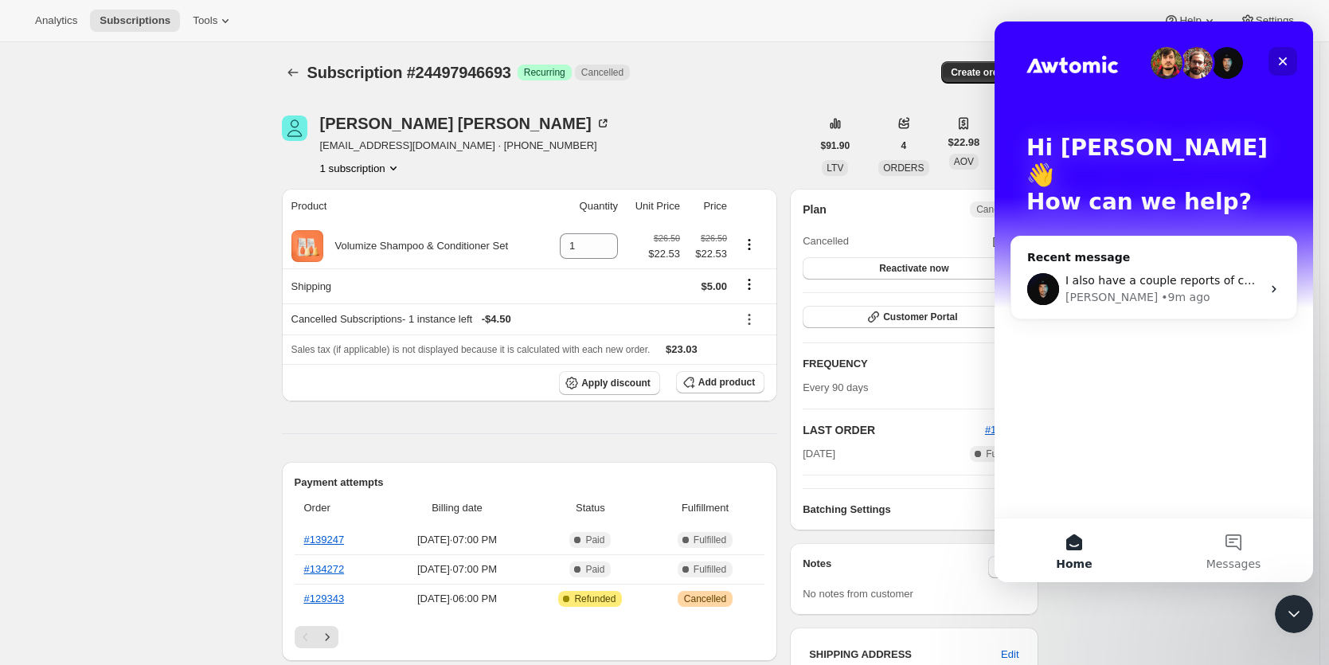
click at [1288, 62] on icon "Close" at bounding box center [1283, 61] width 13 height 13
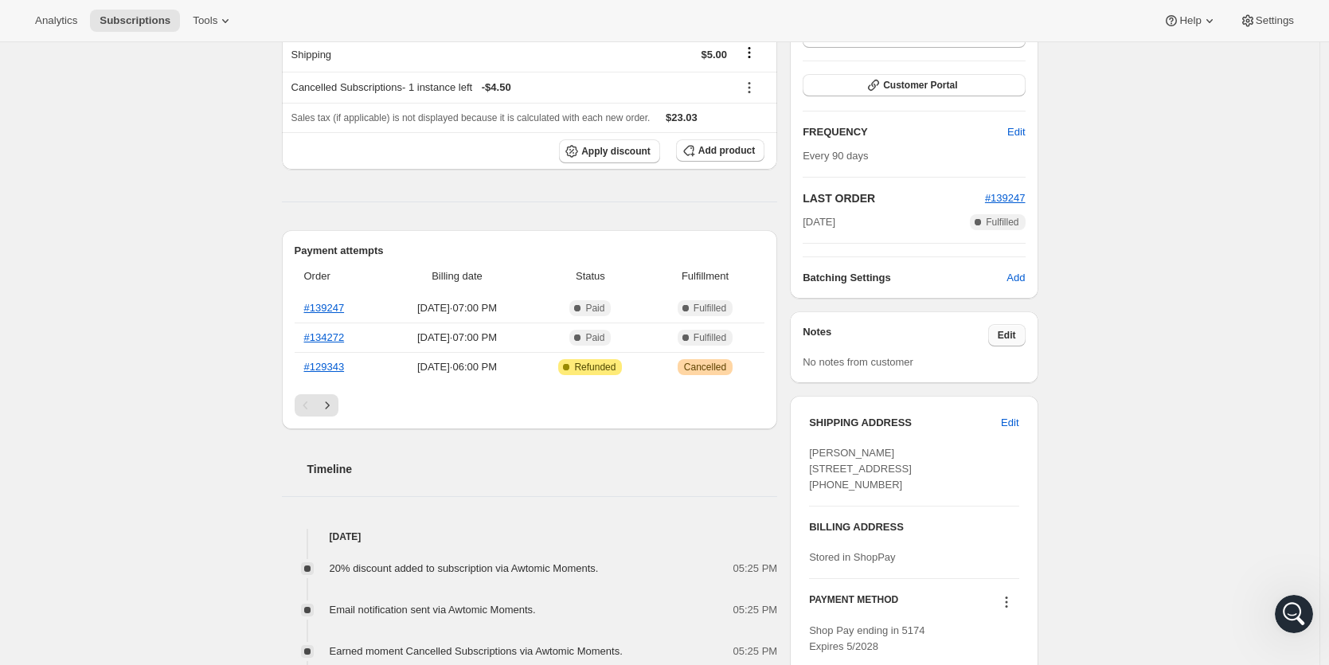
scroll to position [311, 0]
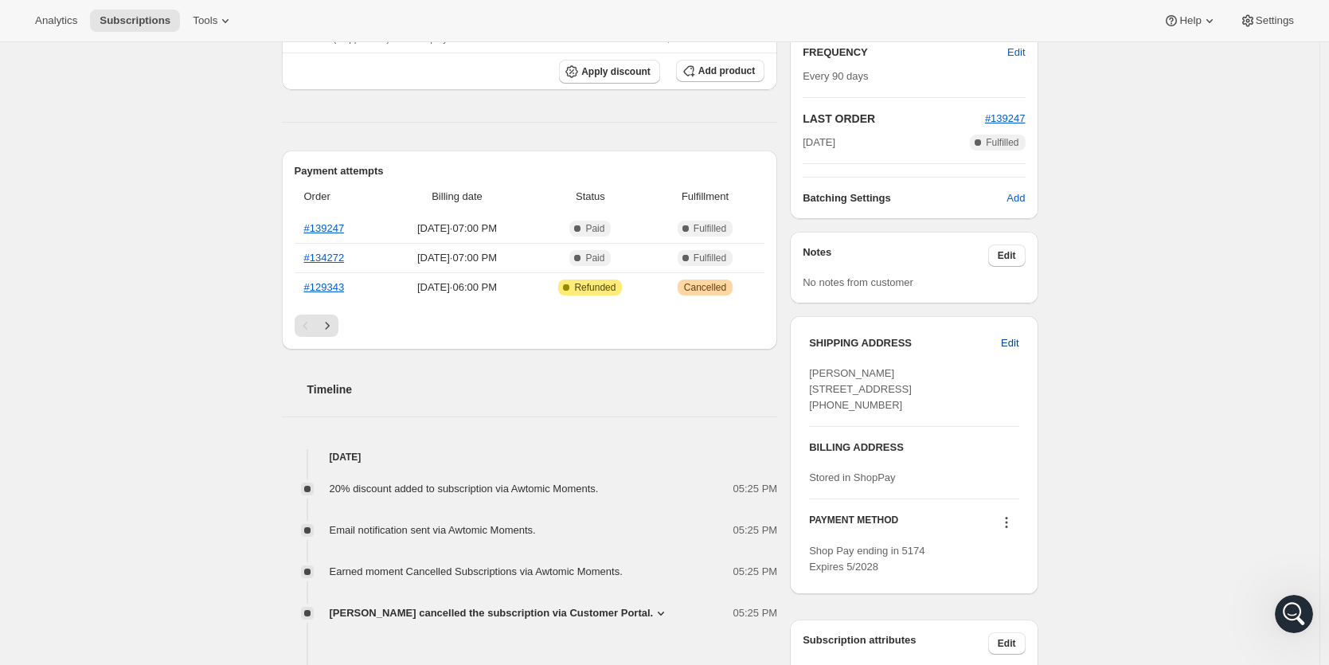
click at [1012, 339] on span "Edit" at bounding box center [1010, 343] width 18 height 16
select select "United States"
select select "NY"
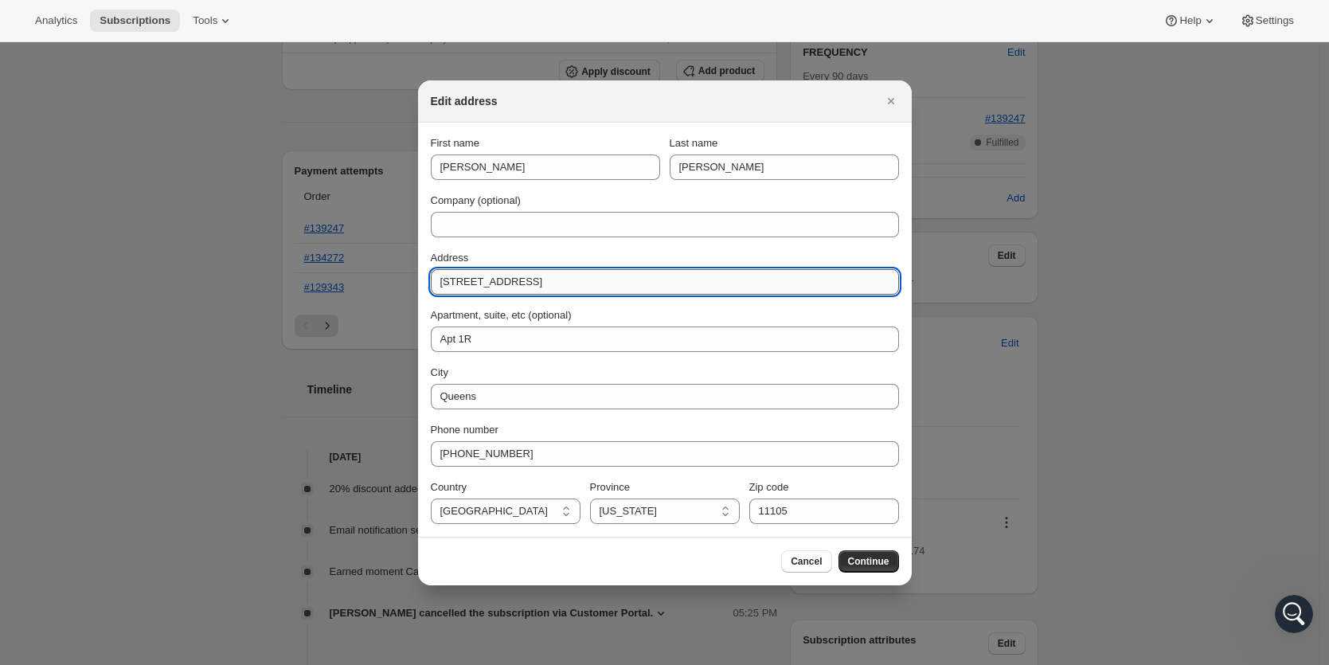
click at [522, 278] on input "22-54 41st Street" at bounding box center [665, 281] width 468 height 25
drag, startPoint x: 536, startPoint y: 280, endPoint x: 419, endPoint y: 284, distance: 117.2
click at [419, 284] on section "First name Rochelle Last name Lopez Company (optional) Address 22-54 41st Stree…" at bounding box center [665, 330] width 494 height 414
paste input "3360 14th"
type input "3360 14th Street"
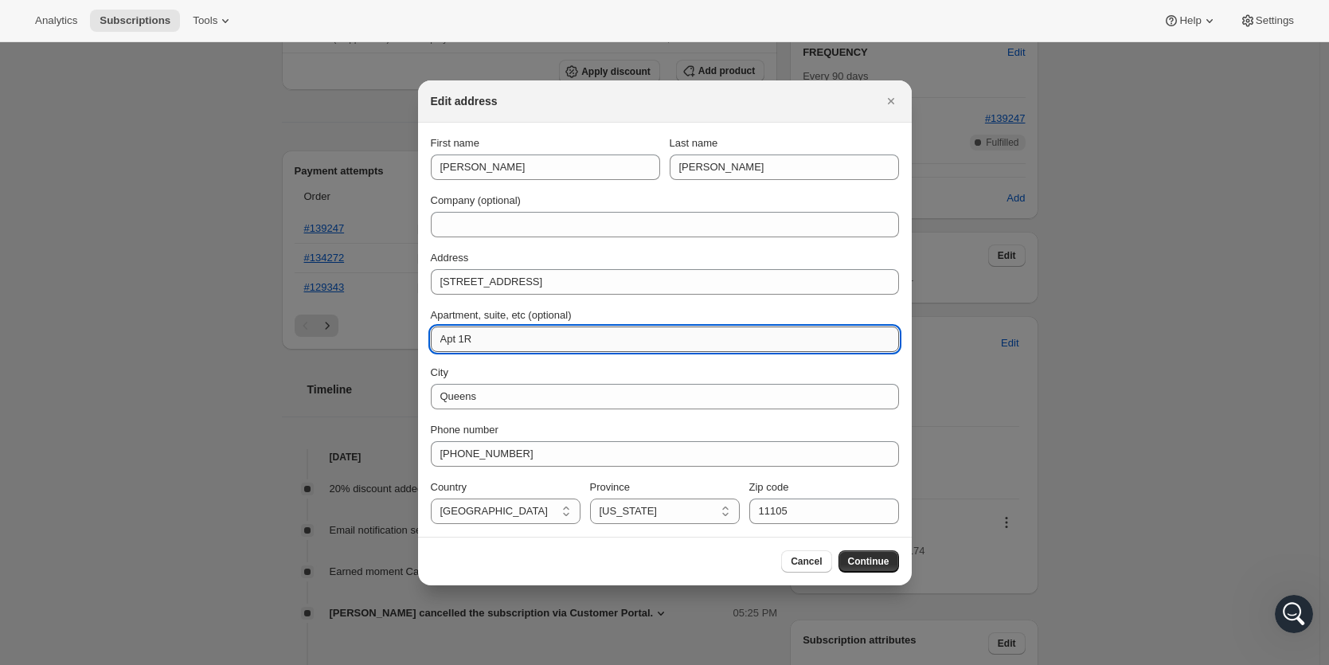
click at [569, 339] on input "Apt 1R" at bounding box center [665, 339] width 468 height 25
type input "A"
type input "UNIT # 2"
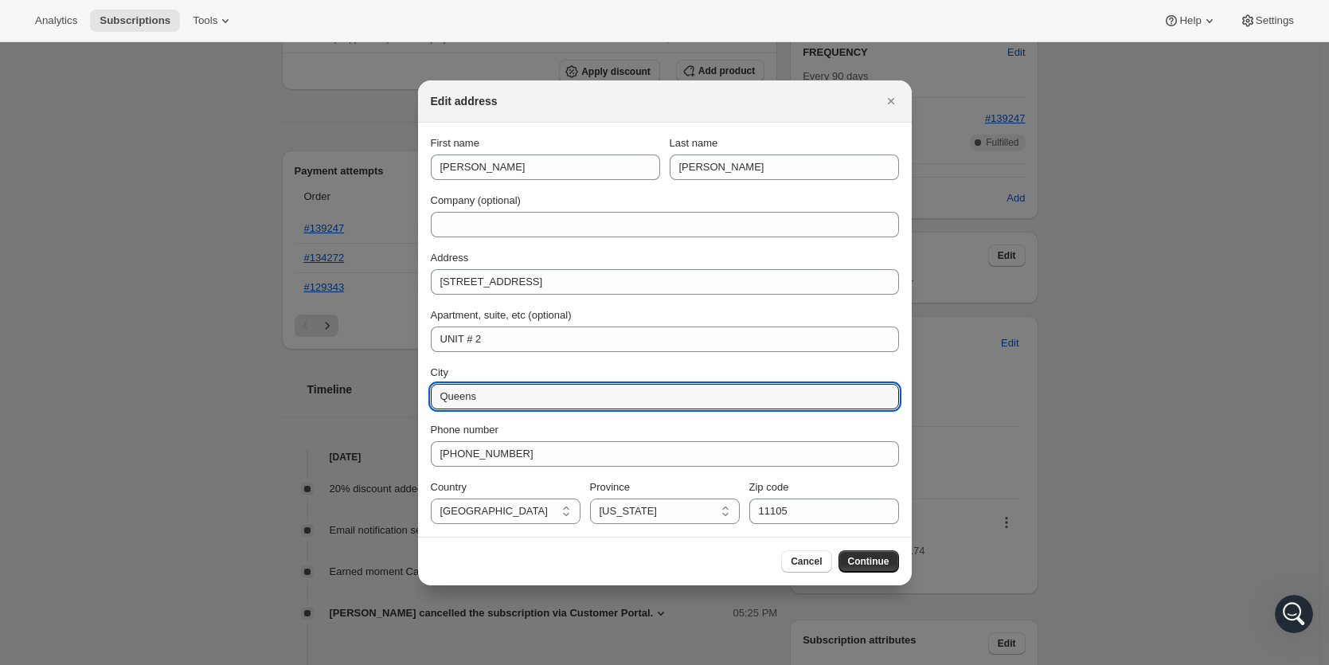
drag, startPoint x: 507, startPoint y: 404, endPoint x: 425, endPoint y: 397, distance: 82.3
click at [425, 397] on section "First name Rochelle Last name Lopez Company (optional) Address 3360 14th Street…" at bounding box center [665, 330] width 494 height 414
type input "Astoria"
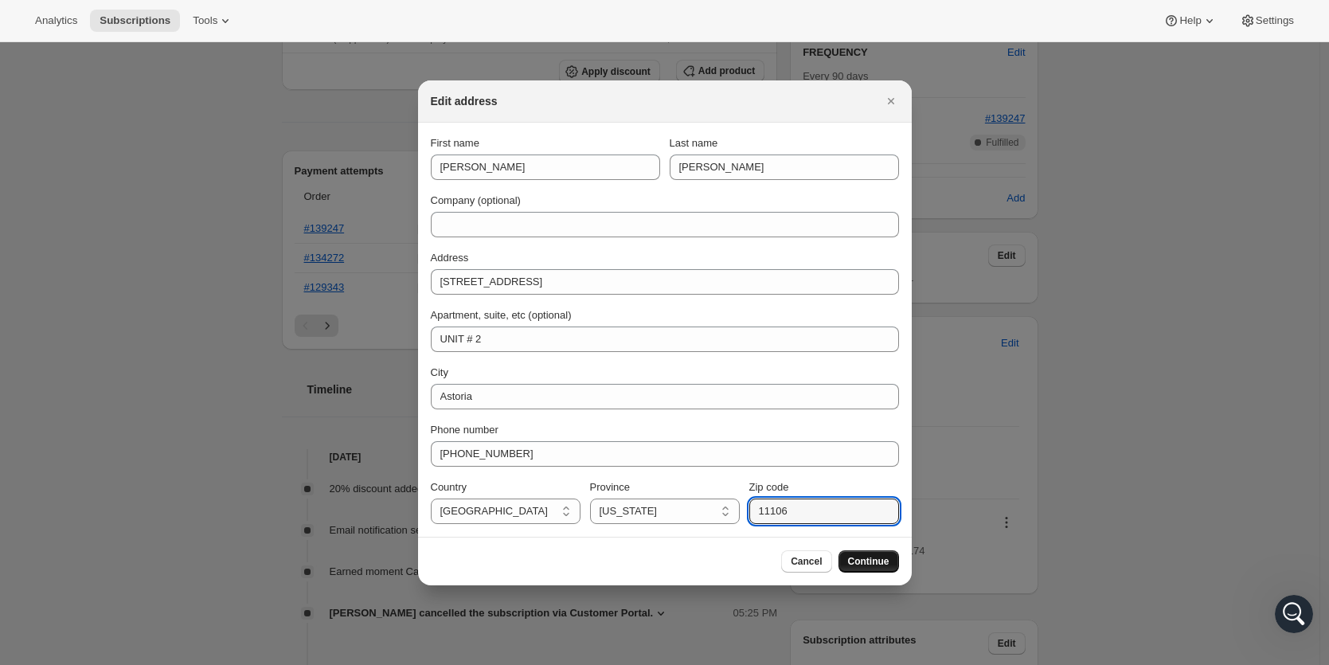
type input "11106"
click at [882, 563] on span "Continue" at bounding box center [868, 561] width 41 height 13
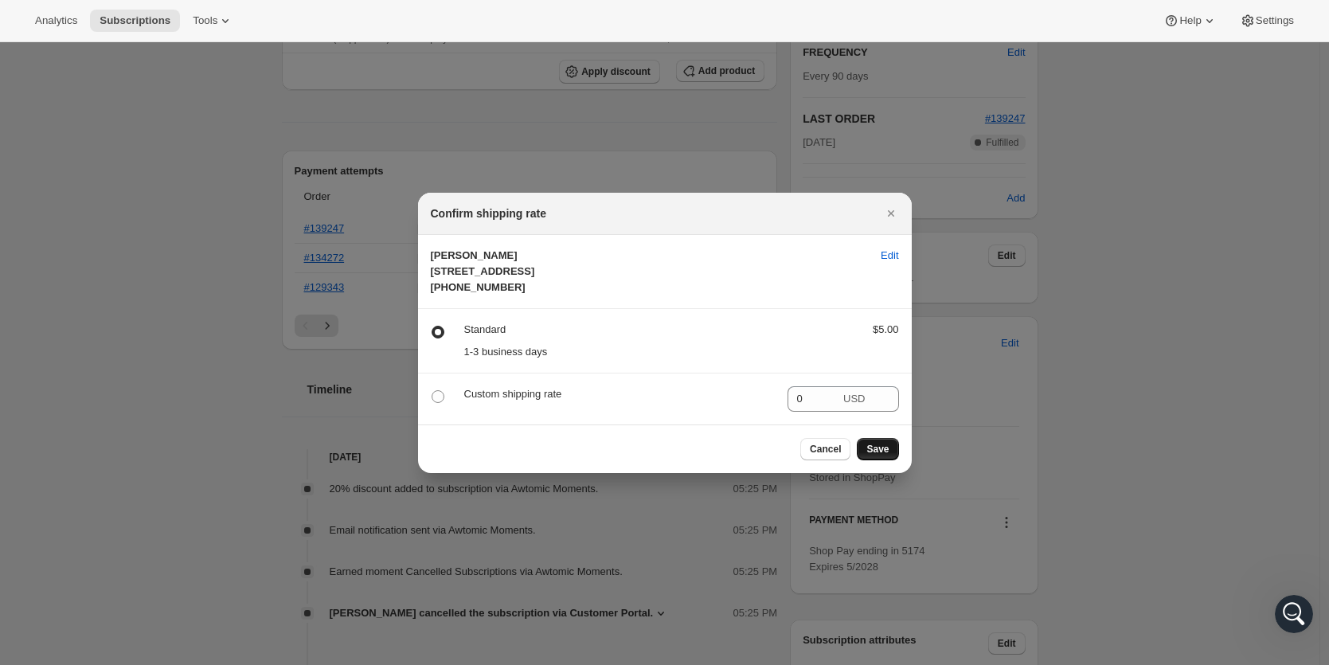
click at [880, 456] on span "Save" at bounding box center [877, 449] width 22 height 13
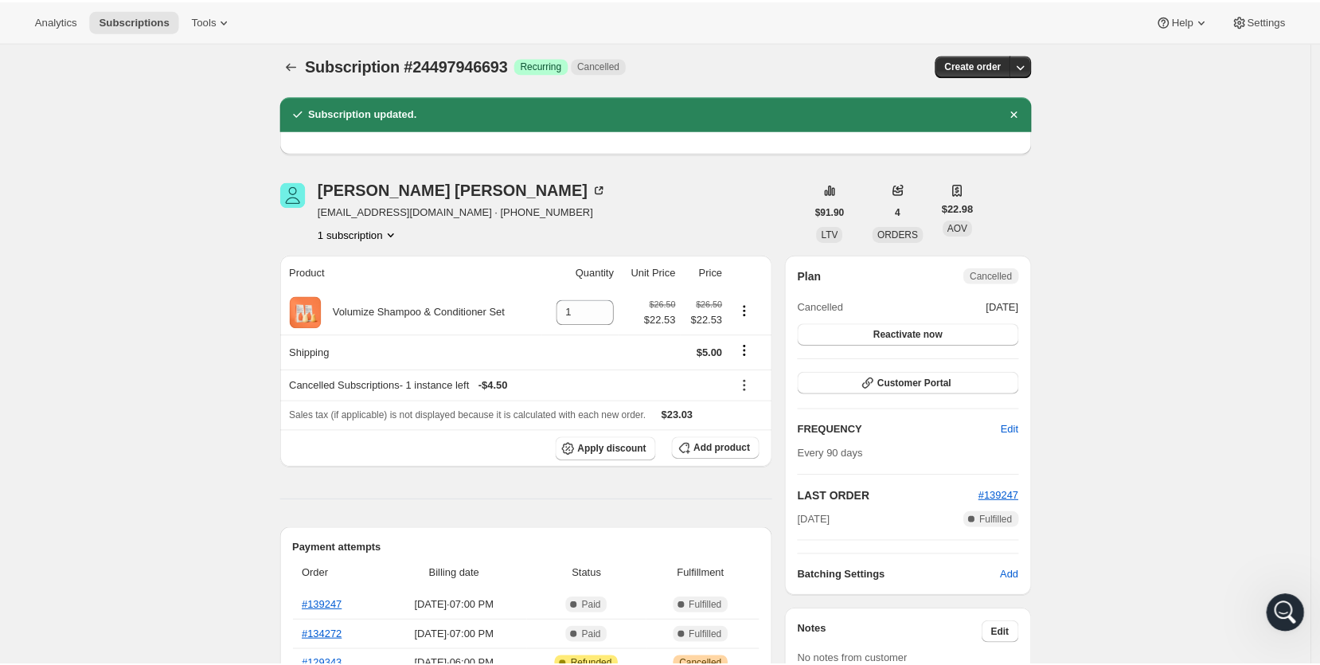
scroll to position [0, 0]
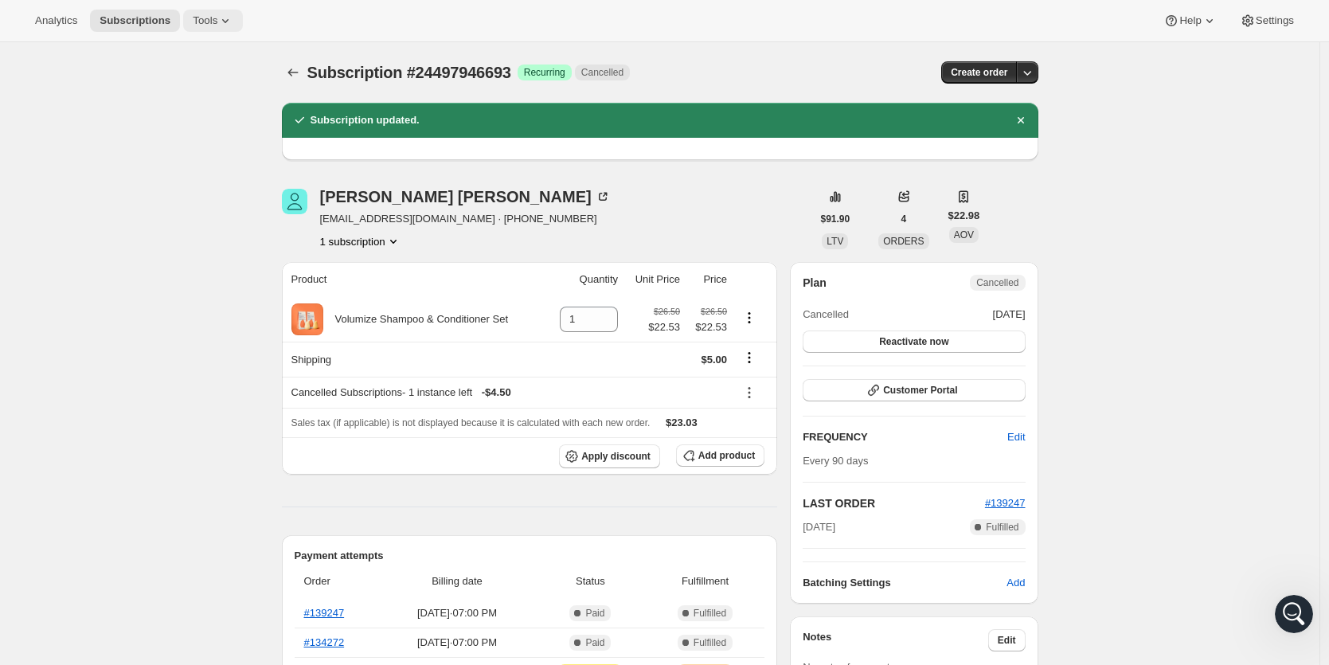
click at [207, 22] on span "Tools" at bounding box center [205, 20] width 25 height 13
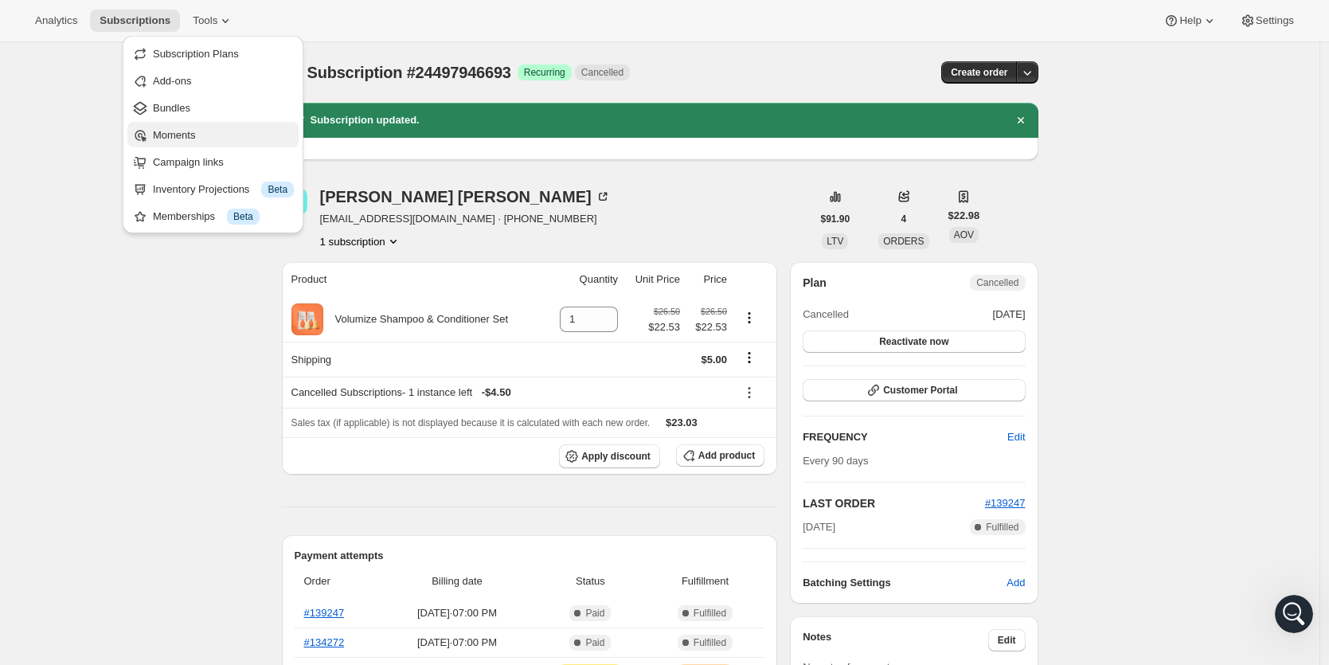
click at [203, 142] on span "Moments" at bounding box center [223, 135] width 141 height 16
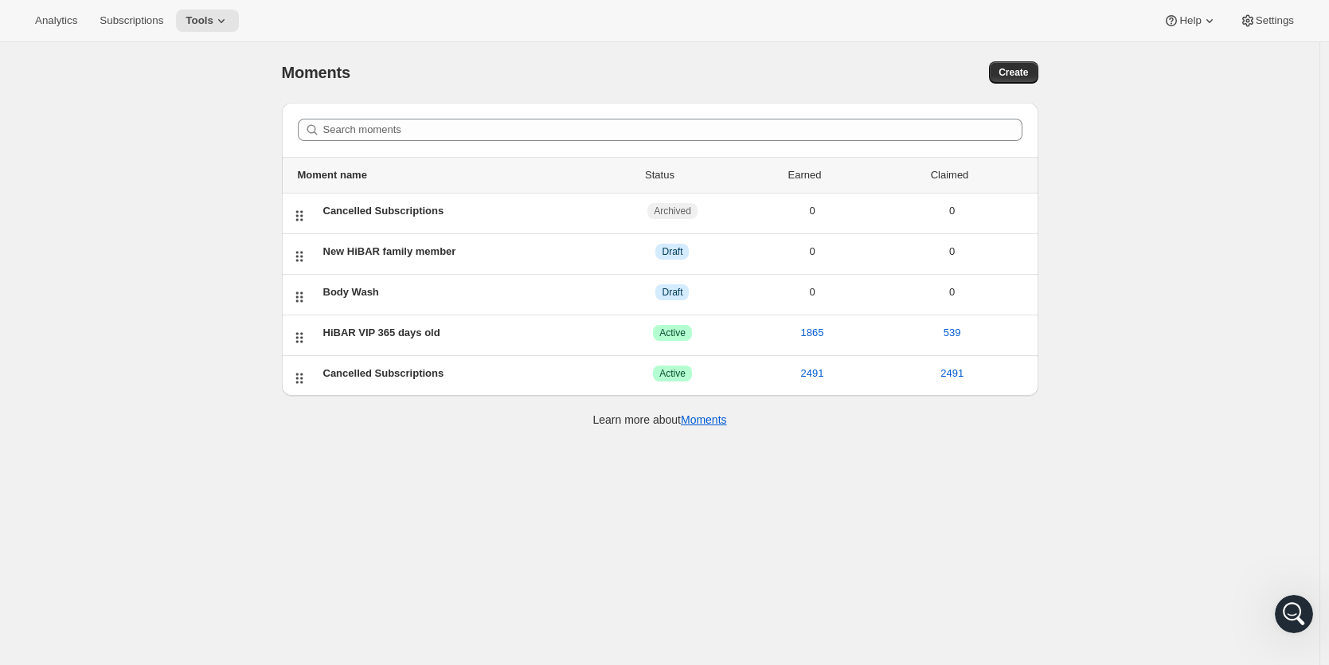
click at [205, 289] on div "Moments. This page is ready Moments Create Search moments Moment name Status Ea…" at bounding box center [660, 374] width 1320 height 665
